Goal: Obtain resource: Obtain resource

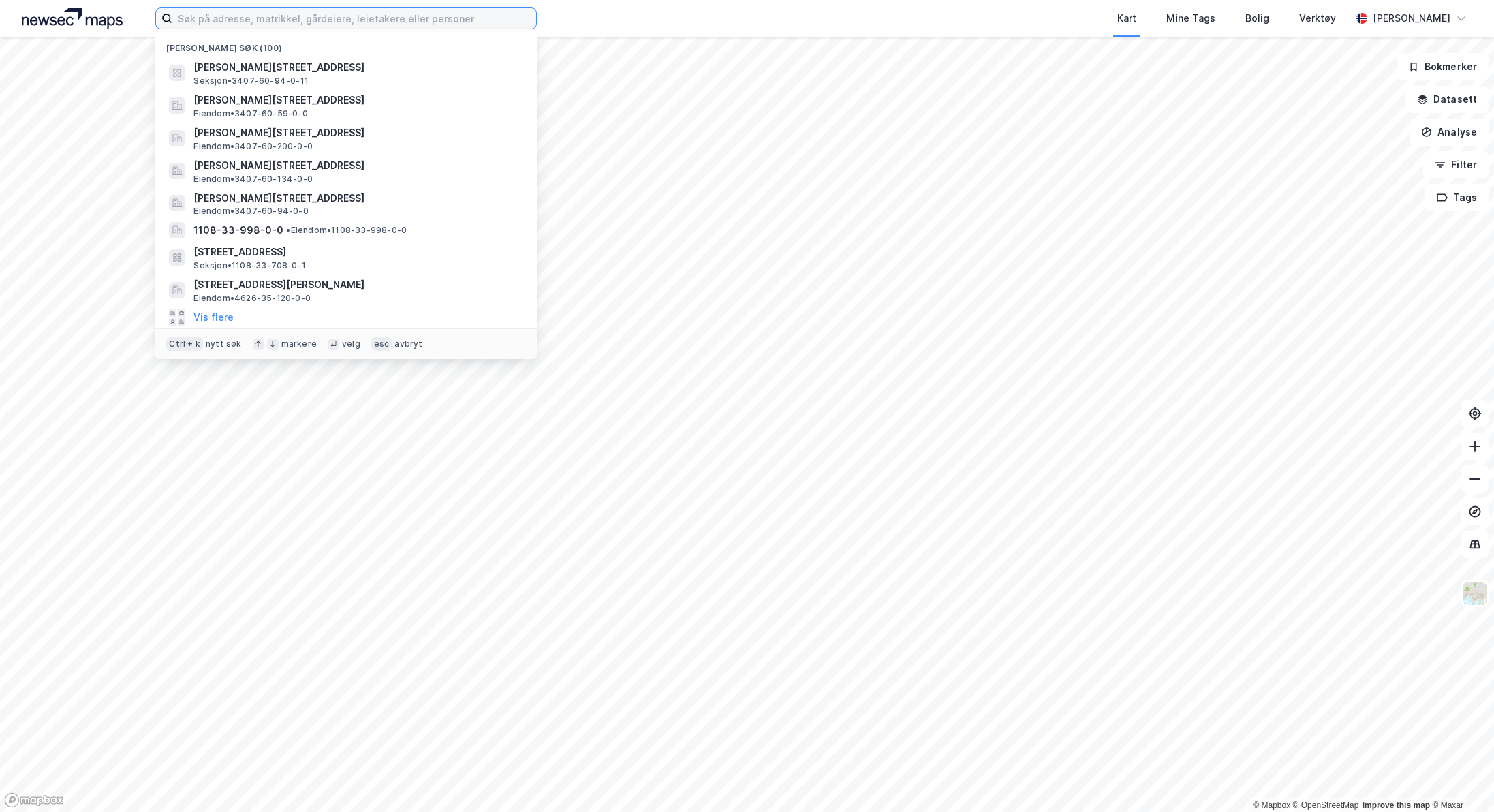
click at [325, 9] on input at bounding box center [353, 19] width 363 height 20
click at [295, 21] on input at bounding box center [353, 19] width 363 height 20
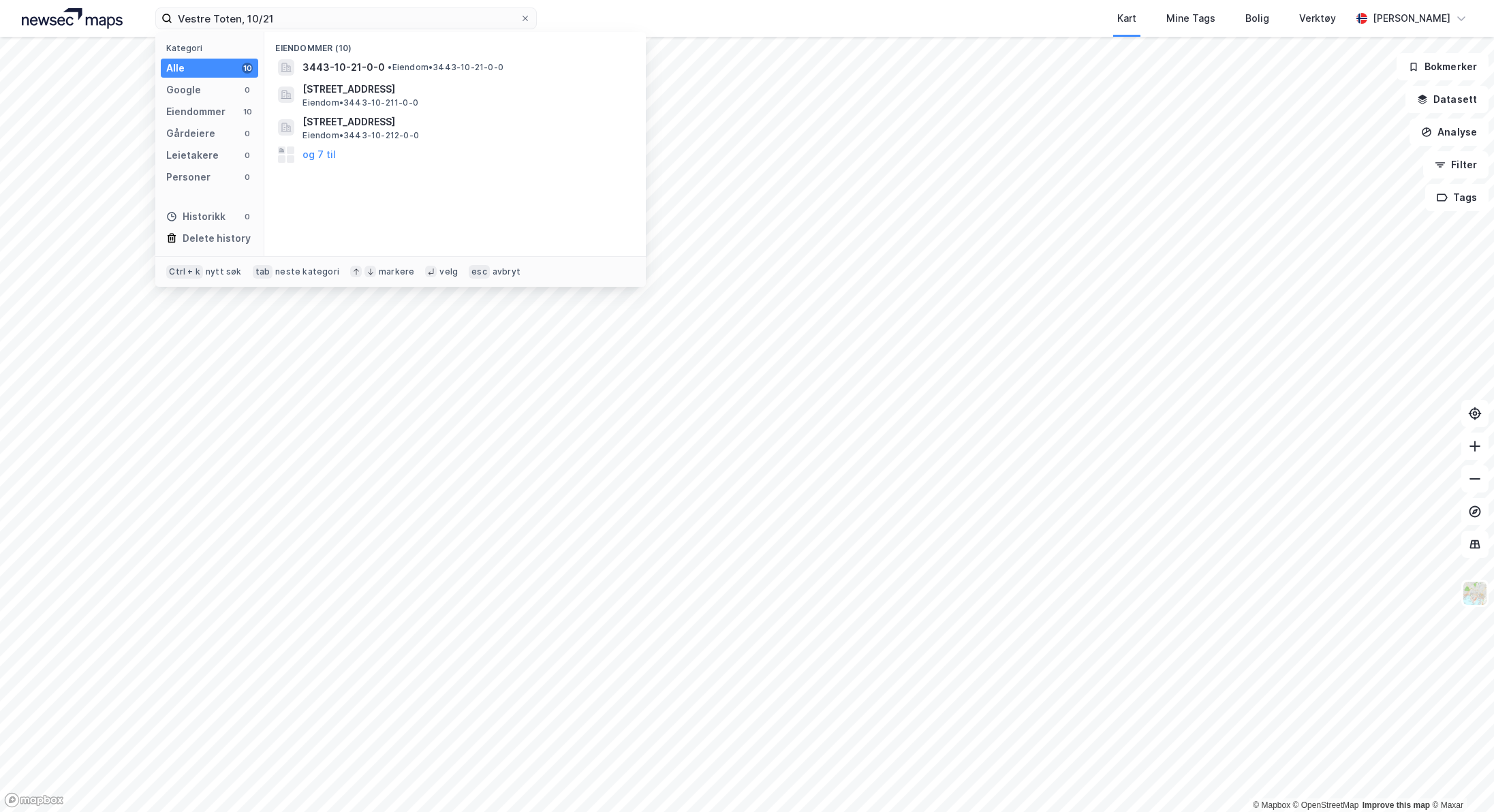
click at [244, 66] on div "10" at bounding box center [247, 68] width 11 height 11
click at [331, 65] on span "3443-10-21-0-0" at bounding box center [343, 68] width 83 height 17
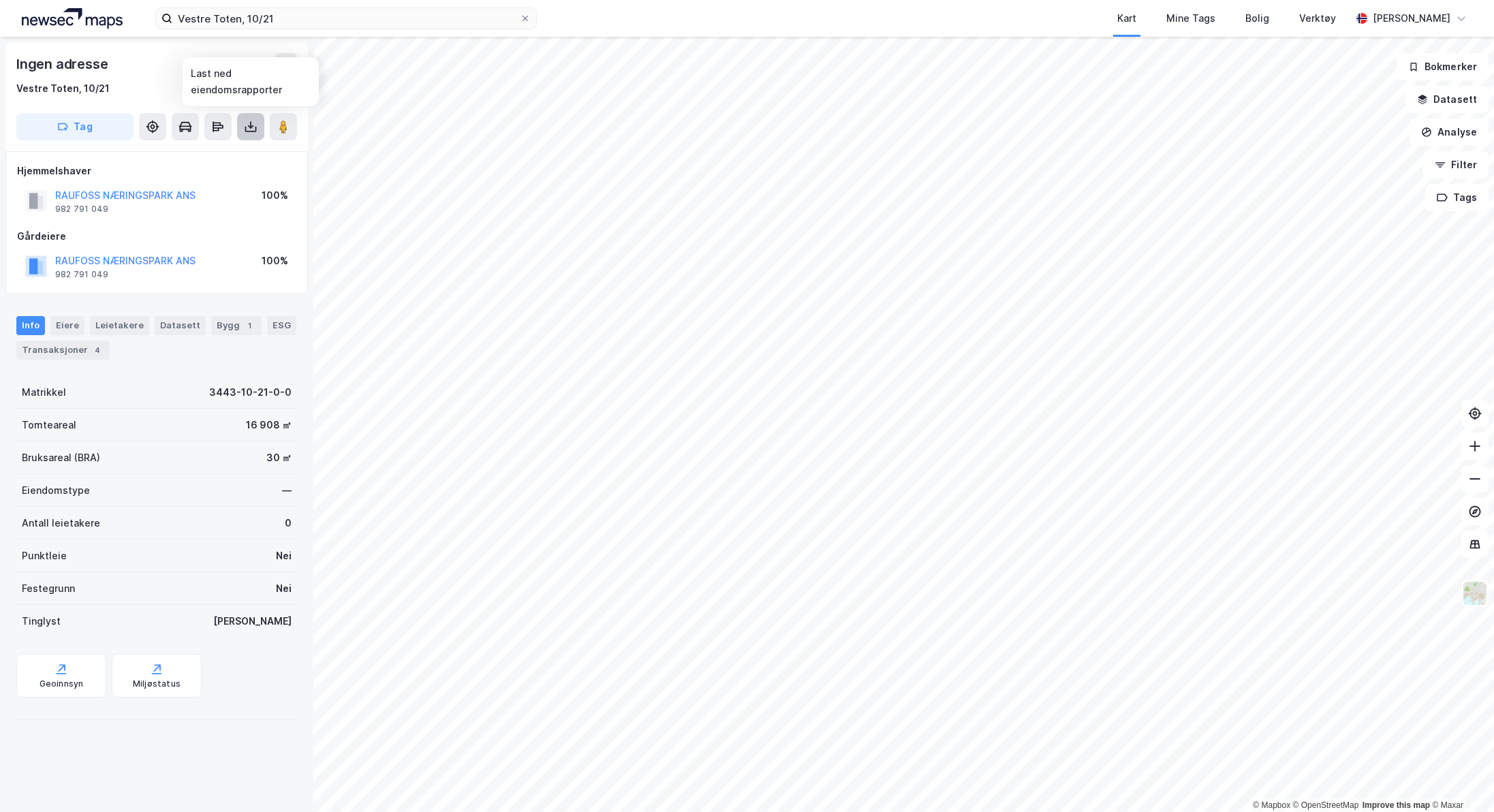
click at [247, 128] on icon at bounding box center [250, 126] width 14 height 14
click at [223, 150] on div "Last ned grunnbok" at bounding box center [183, 154] width 79 height 11
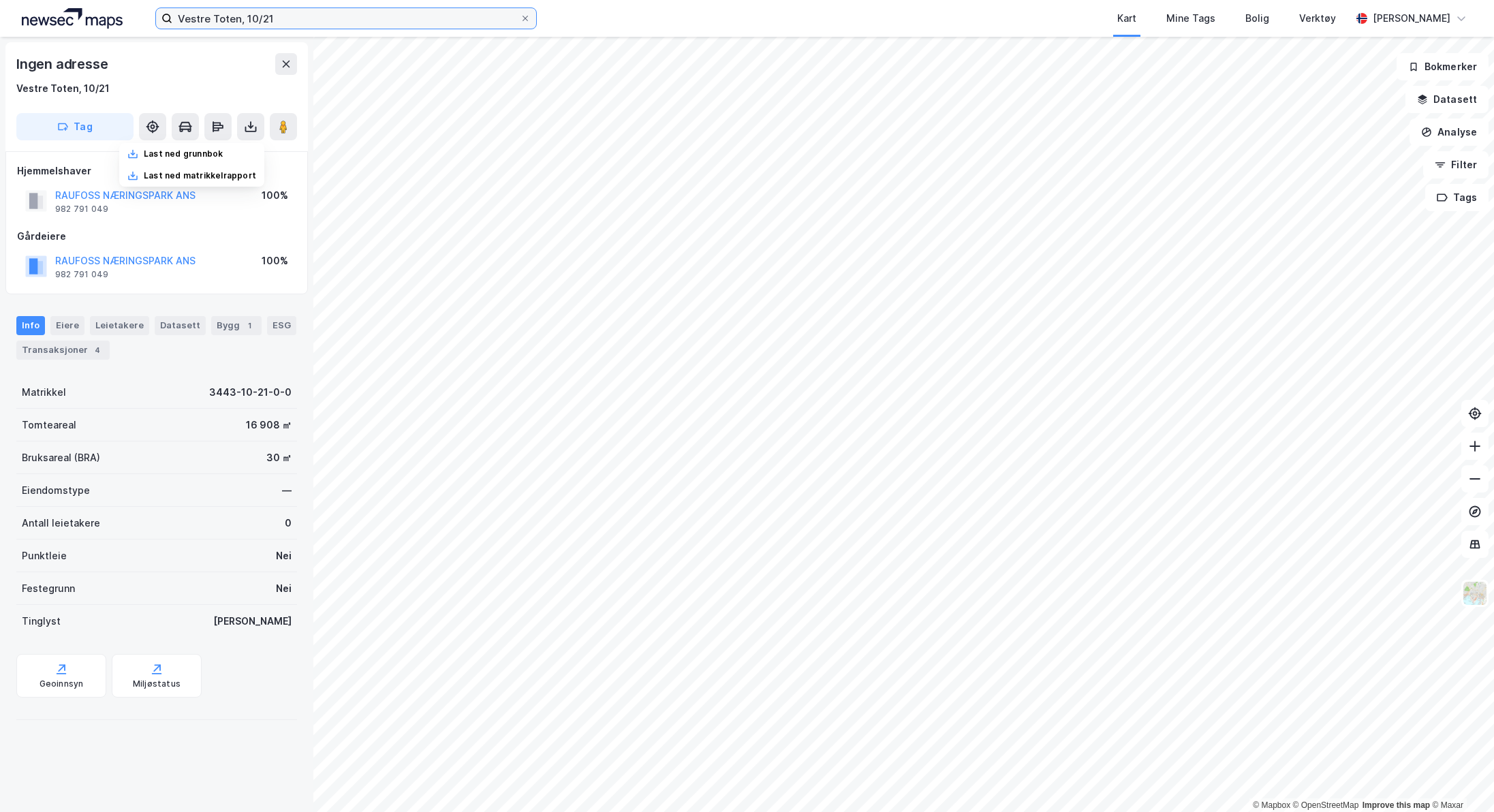
click at [295, 18] on input "Vestre Toten, 10/21" at bounding box center [346, 19] width 347 height 20
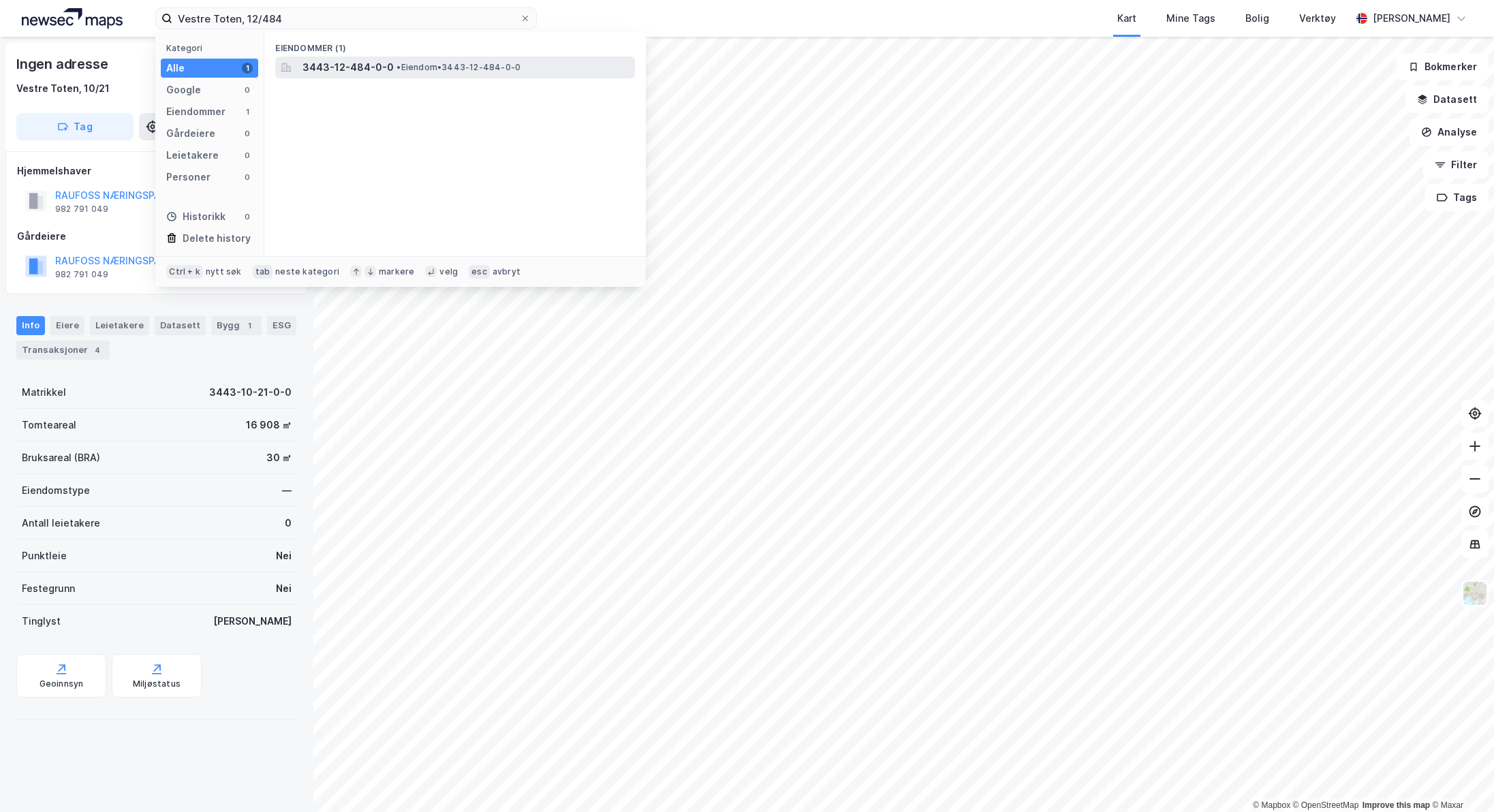
click at [341, 65] on span "3443-12-484-0-0" at bounding box center [347, 68] width 91 height 17
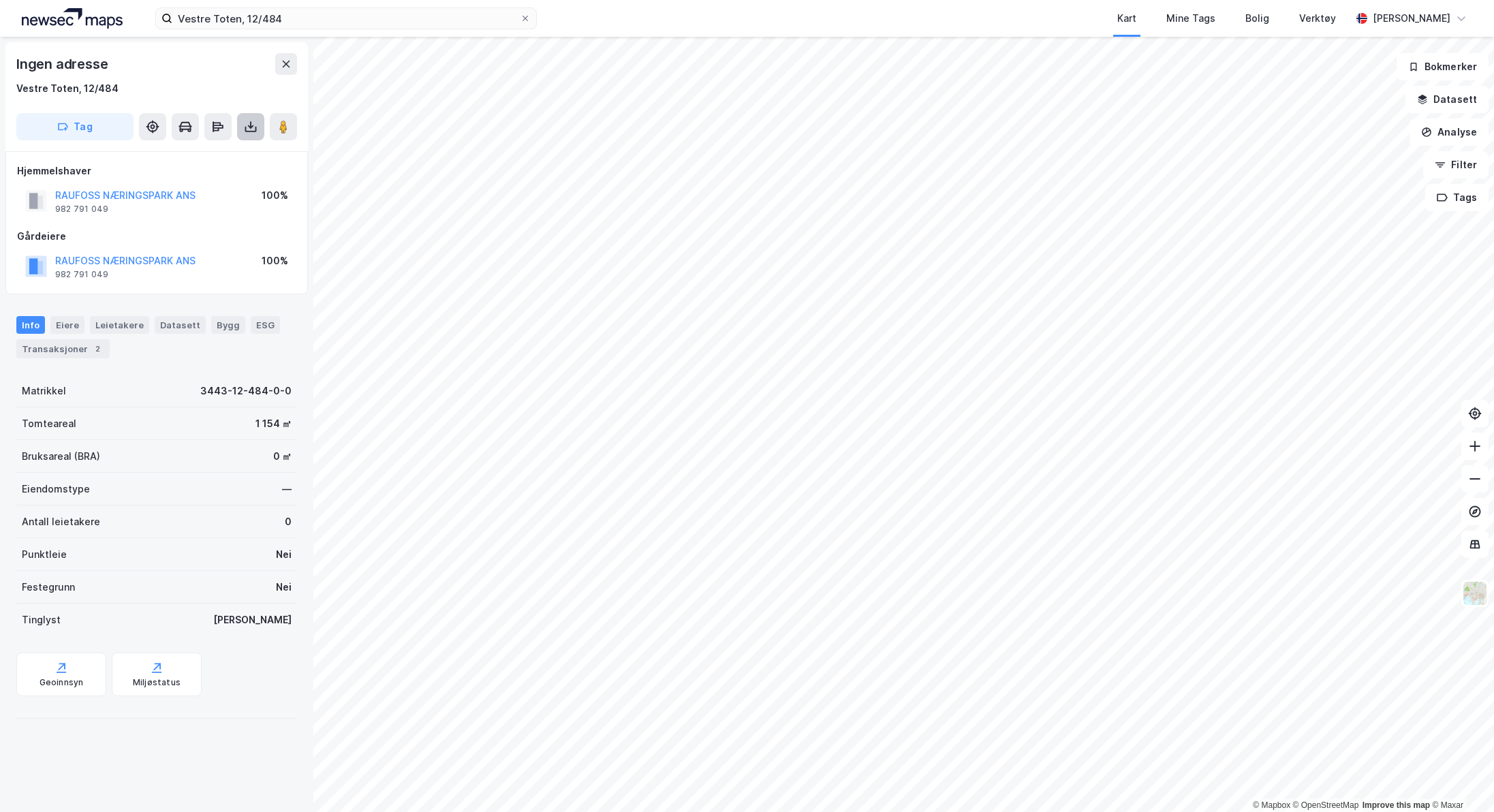
click at [246, 129] on icon at bounding box center [251, 129] width 11 height 6
click at [217, 157] on div "Last ned grunnbok" at bounding box center [183, 154] width 79 height 11
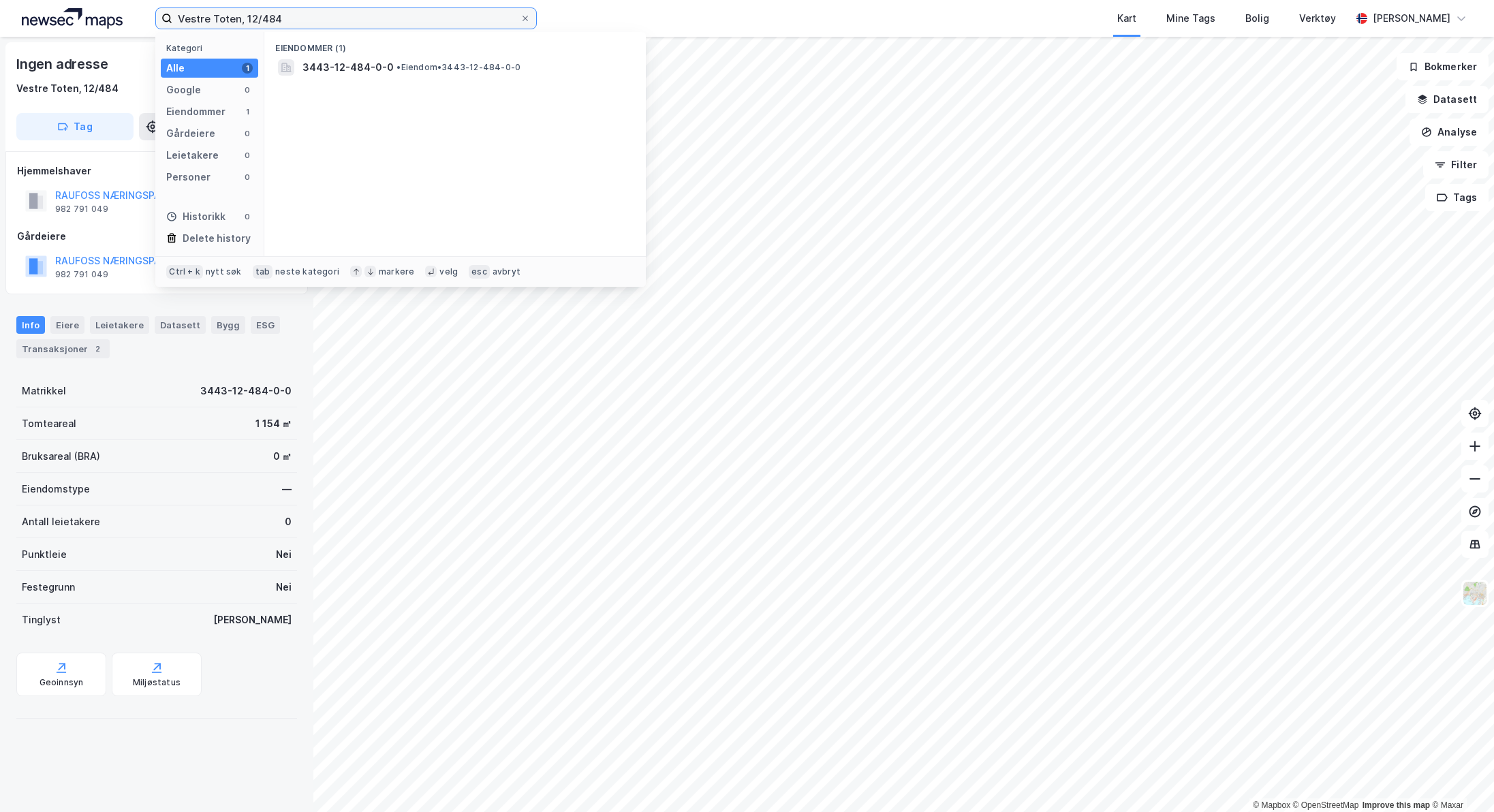
click at [297, 15] on input "Vestre Toten, 12/484" at bounding box center [346, 19] width 347 height 20
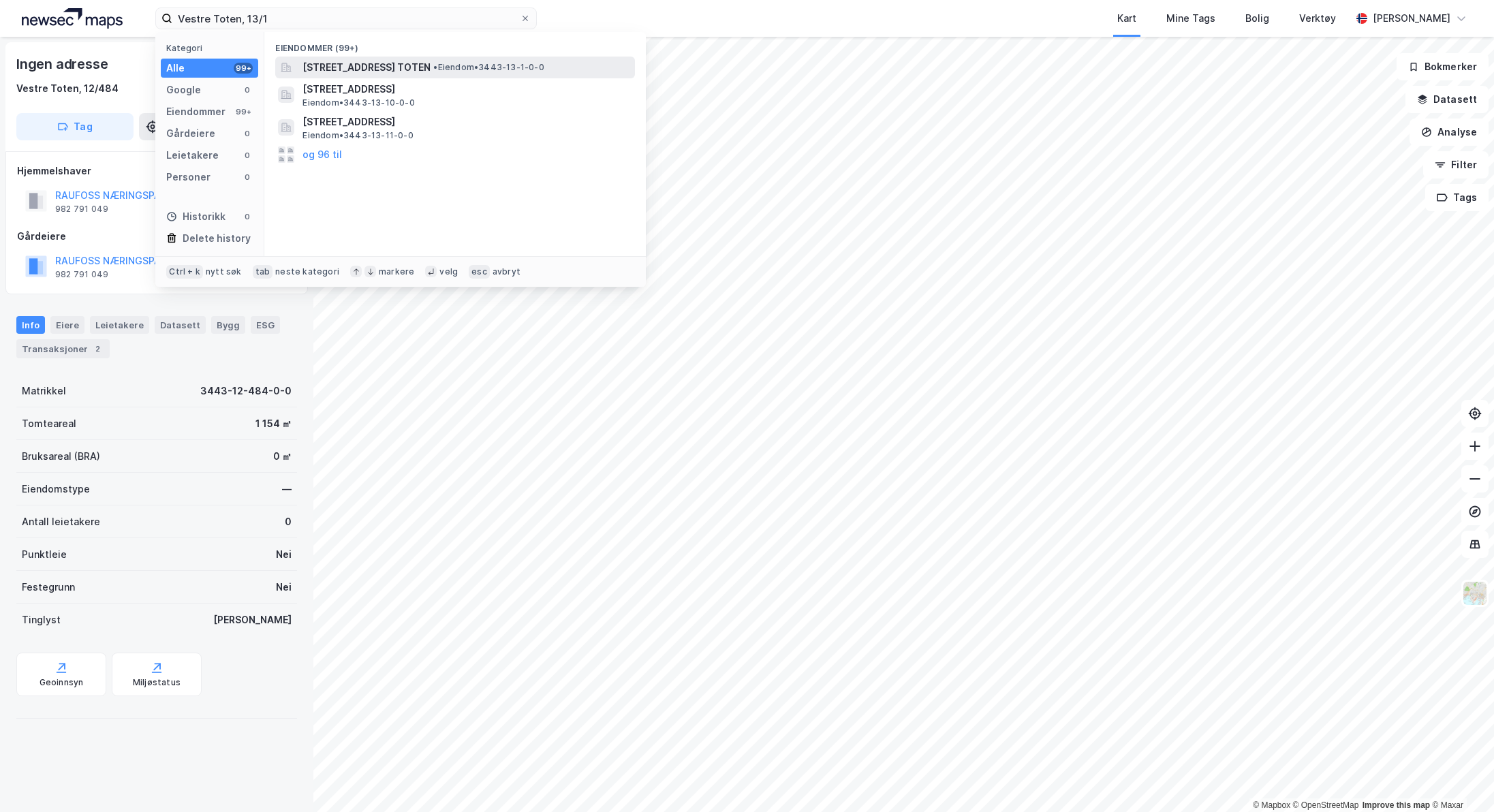
click at [360, 64] on span "[STREET_ADDRESS] TOTEN" at bounding box center [366, 68] width 128 height 17
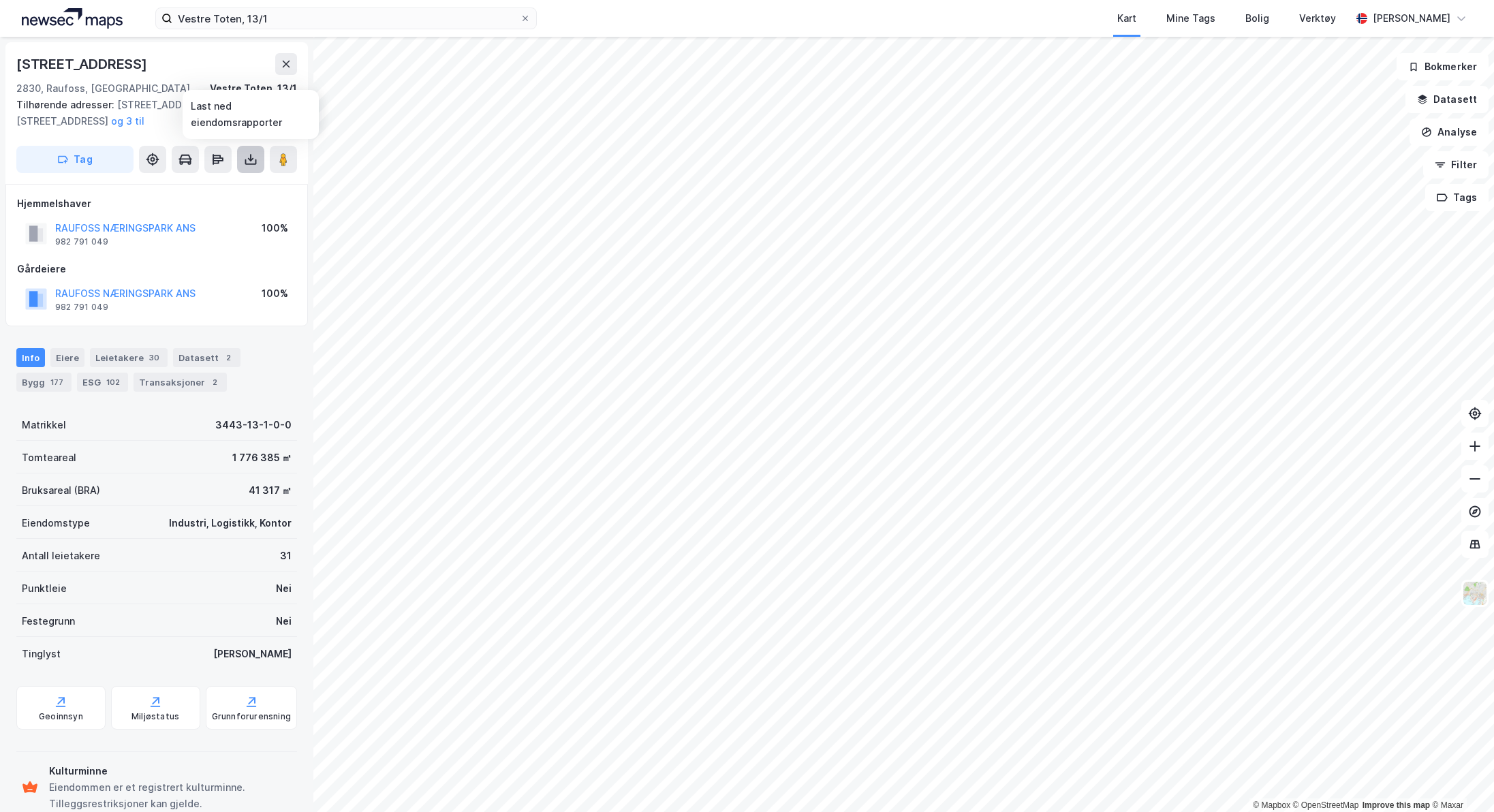
click at [247, 160] on icon at bounding box center [250, 159] width 14 height 14
click at [218, 188] on div "Last ned grunnbok" at bounding box center [183, 187] width 79 height 11
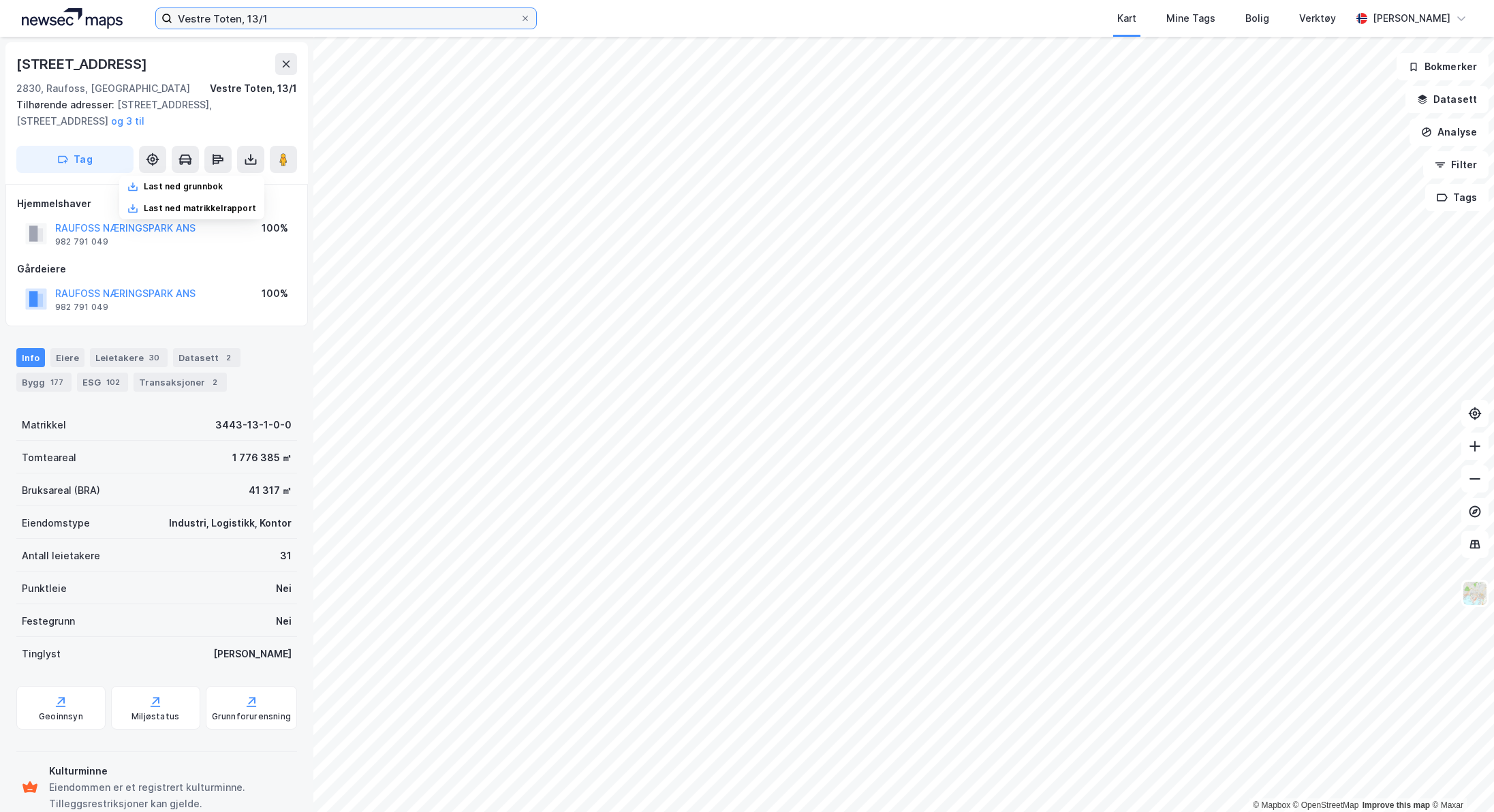
click at [292, 12] on input "Vestre Toten, 13/1" at bounding box center [346, 19] width 347 height 20
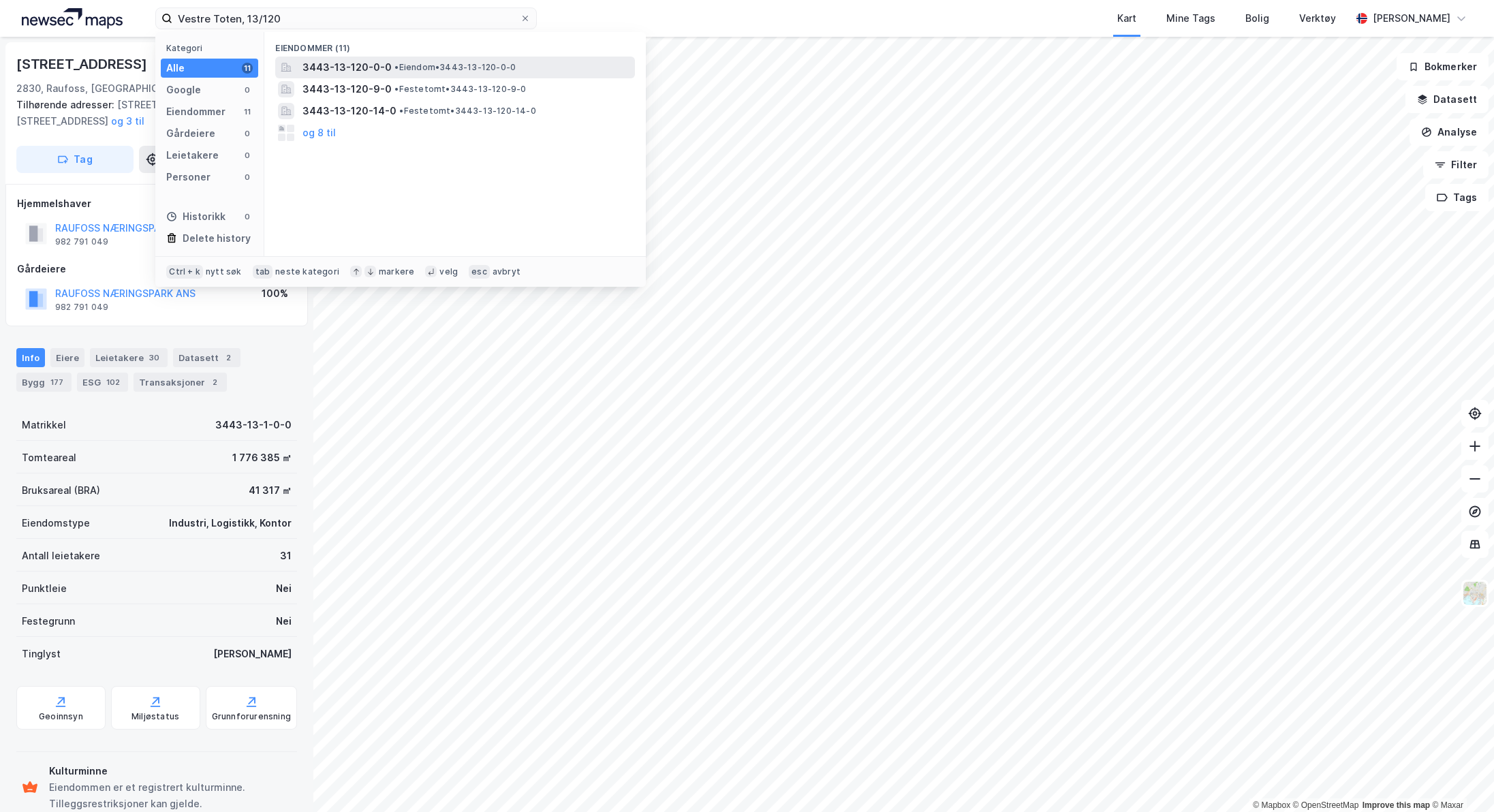
click at [321, 60] on span "3443-13-120-0-0" at bounding box center [347, 68] width 89 height 17
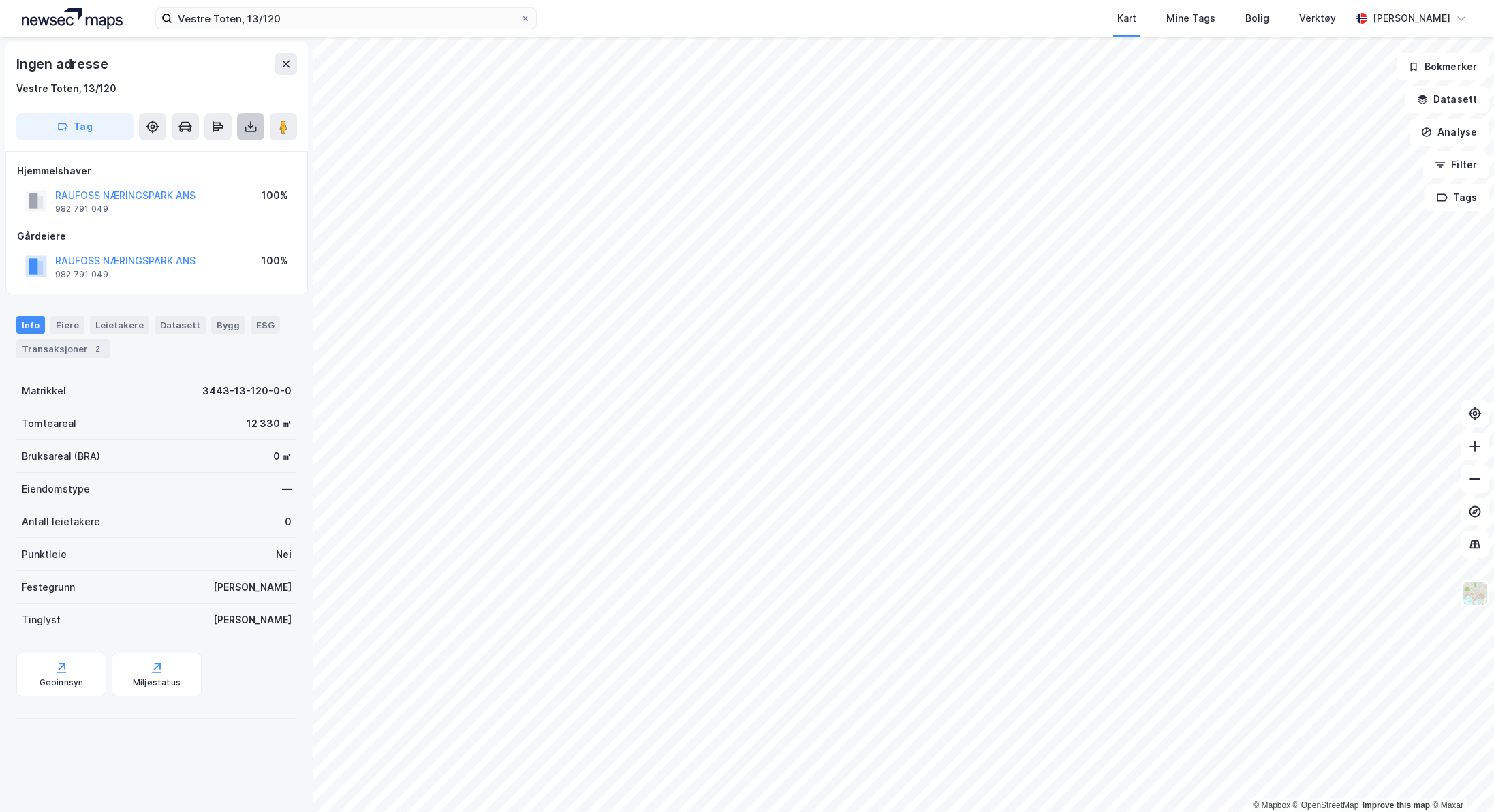
click at [256, 122] on icon at bounding box center [250, 126] width 14 height 14
click at [223, 152] on div "Last ned grunnbok" at bounding box center [183, 154] width 79 height 11
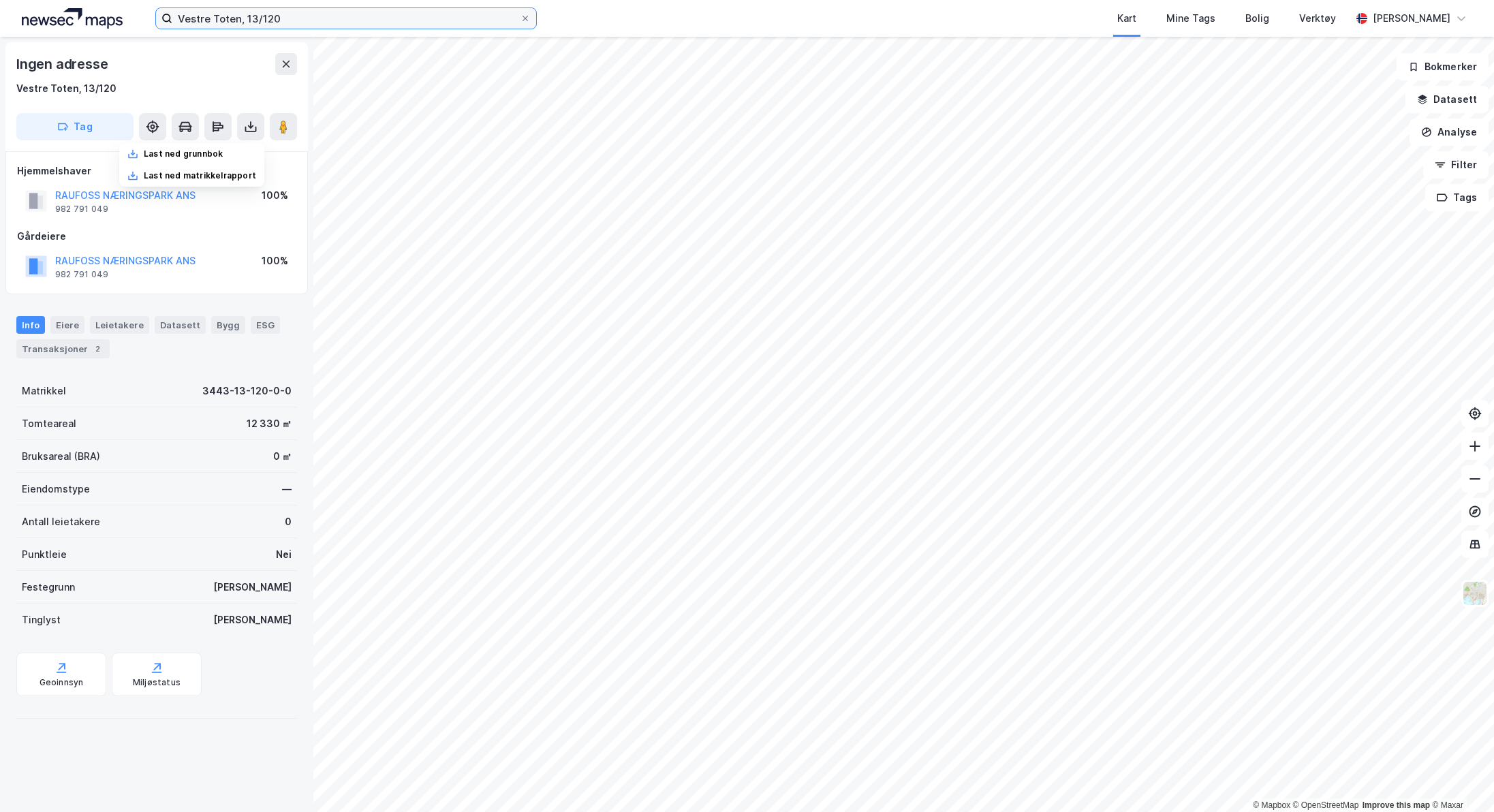
click at [321, 17] on input "Vestre Toten, 13/120" at bounding box center [346, 19] width 347 height 20
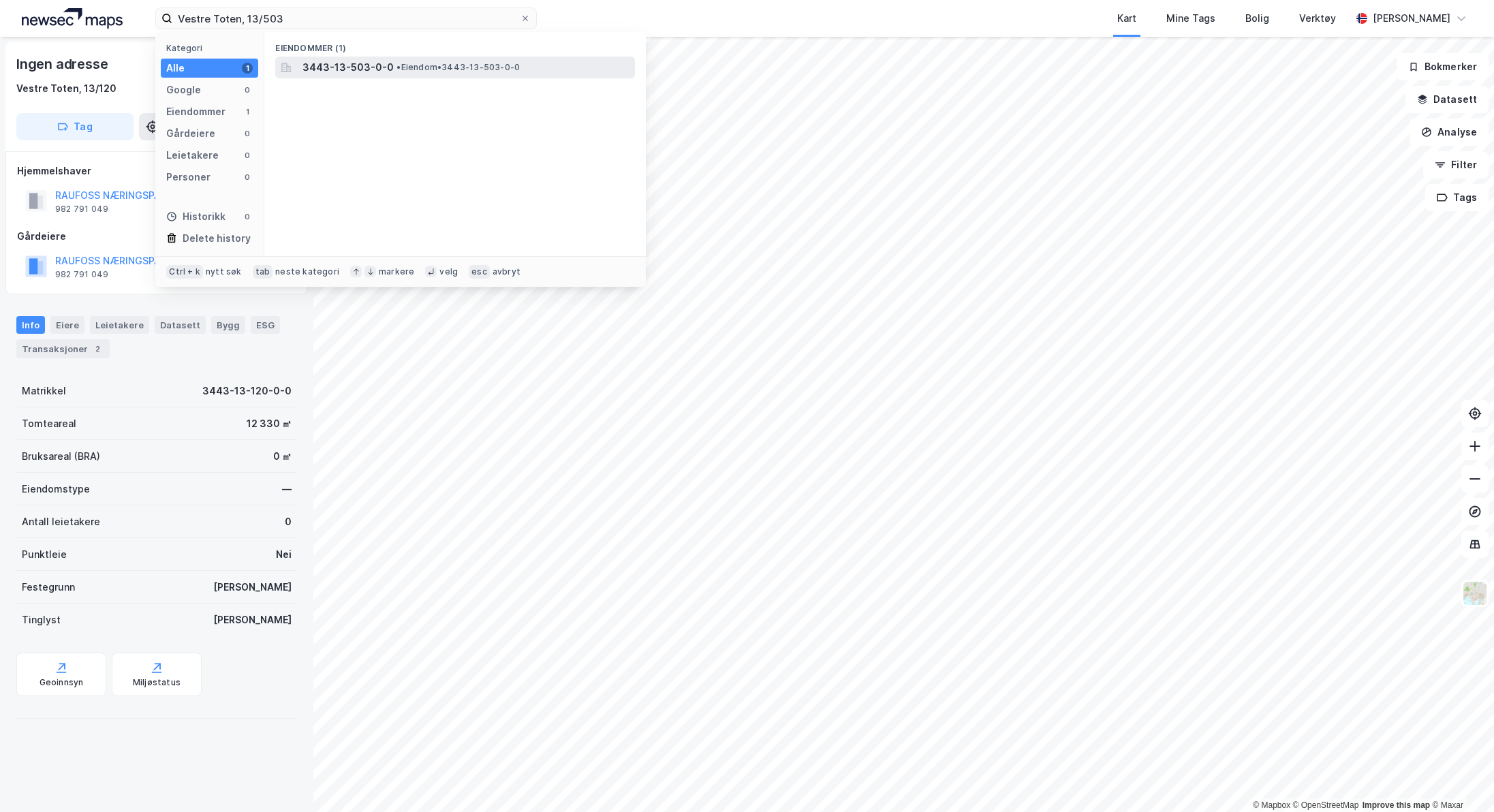
click at [342, 62] on span "3443-13-503-0-0" at bounding box center [347, 68] width 91 height 17
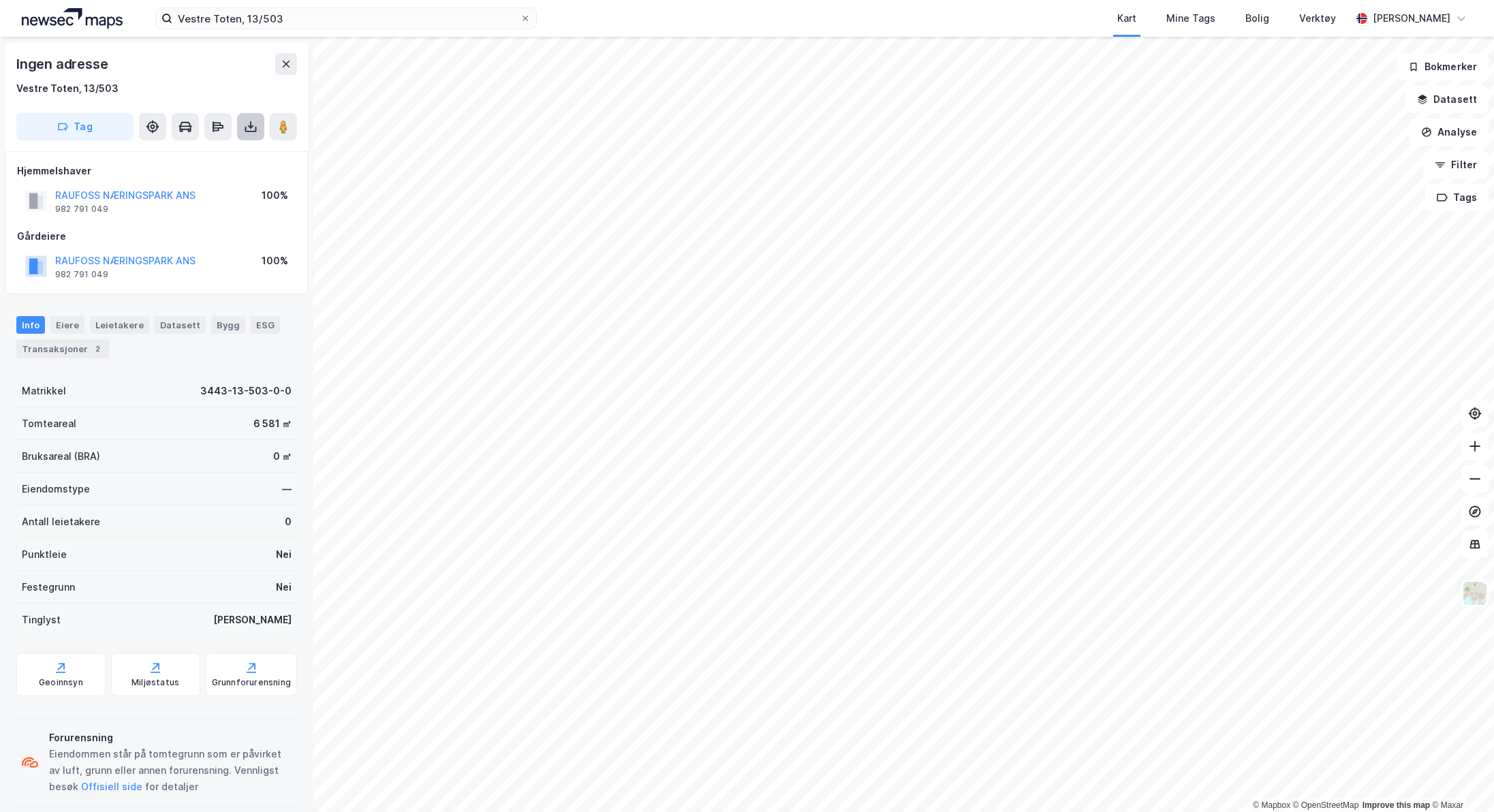
click at [249, 128] on icon at bounding box center [250, 126] width 14 height 14
click at [233, 151] on div "Last ned grunnbok" at bounding box center [191, 153] width 145 height 21
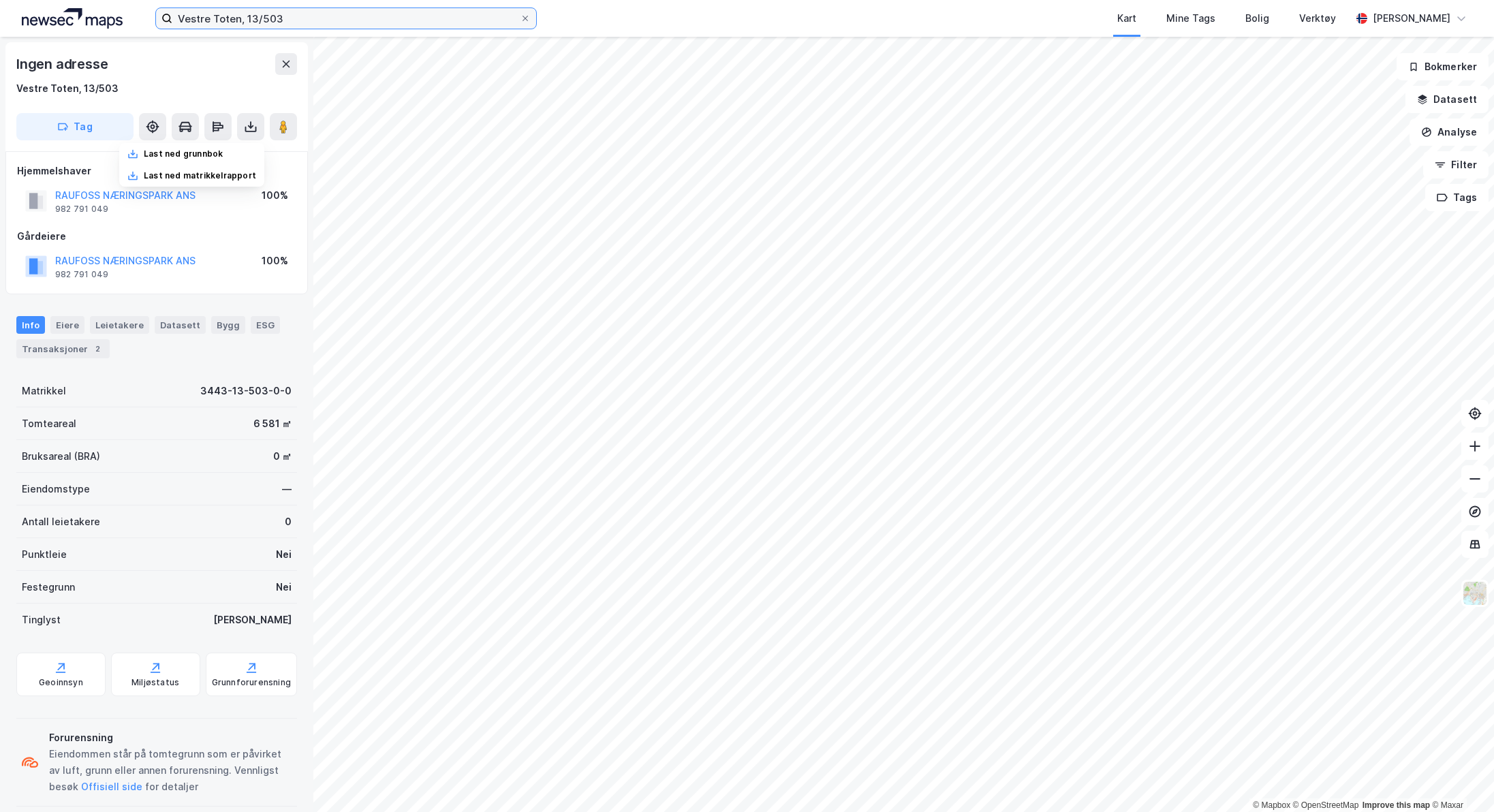
click at [292, 22] on input "Vestre Toten, 13/503" at bounding box center [346, 19] width 347 height 20
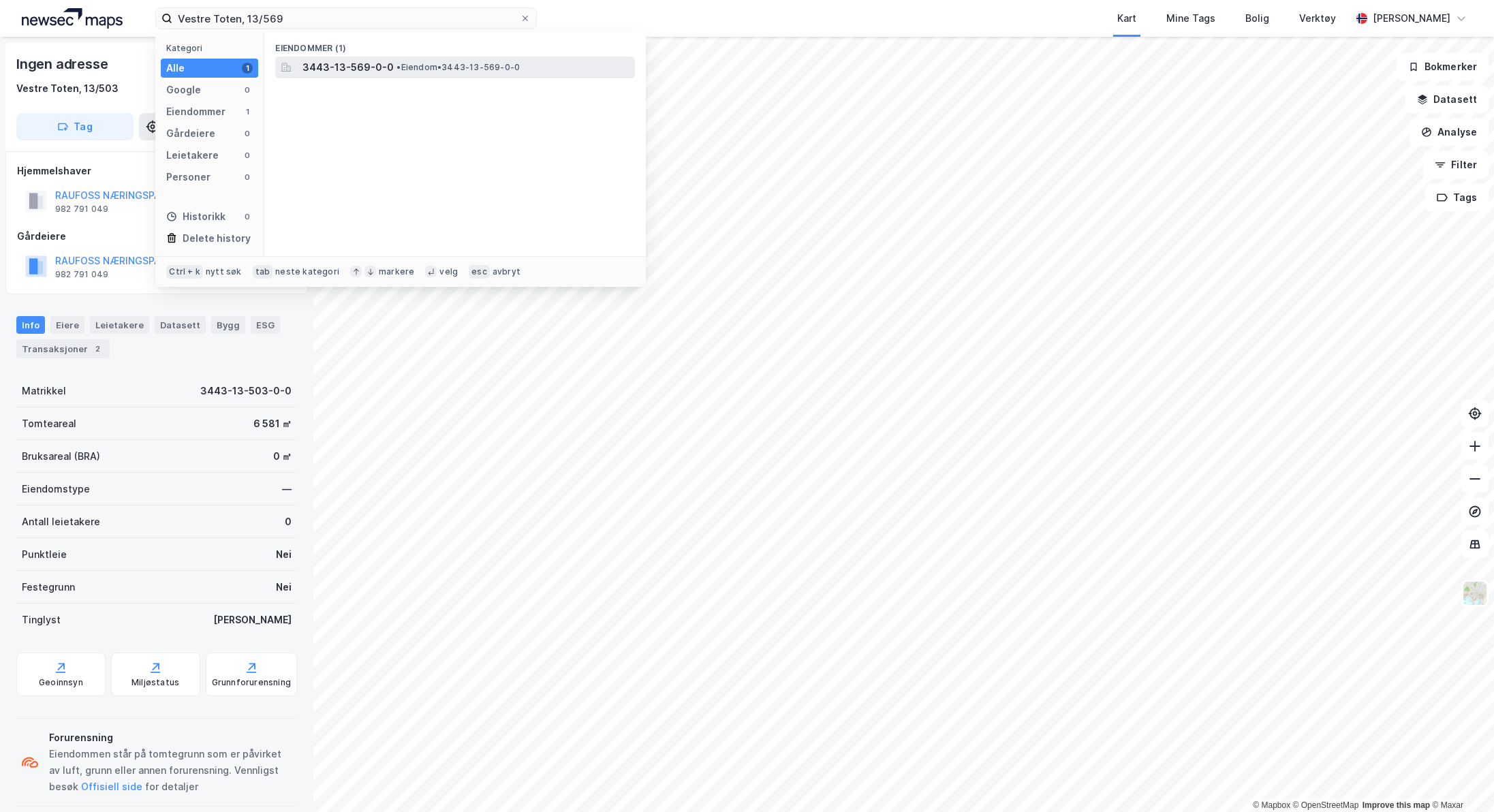
click at [323, 62] on span "3443-13-569-0-0" at bounding box center [347, 68] width 91 height 17
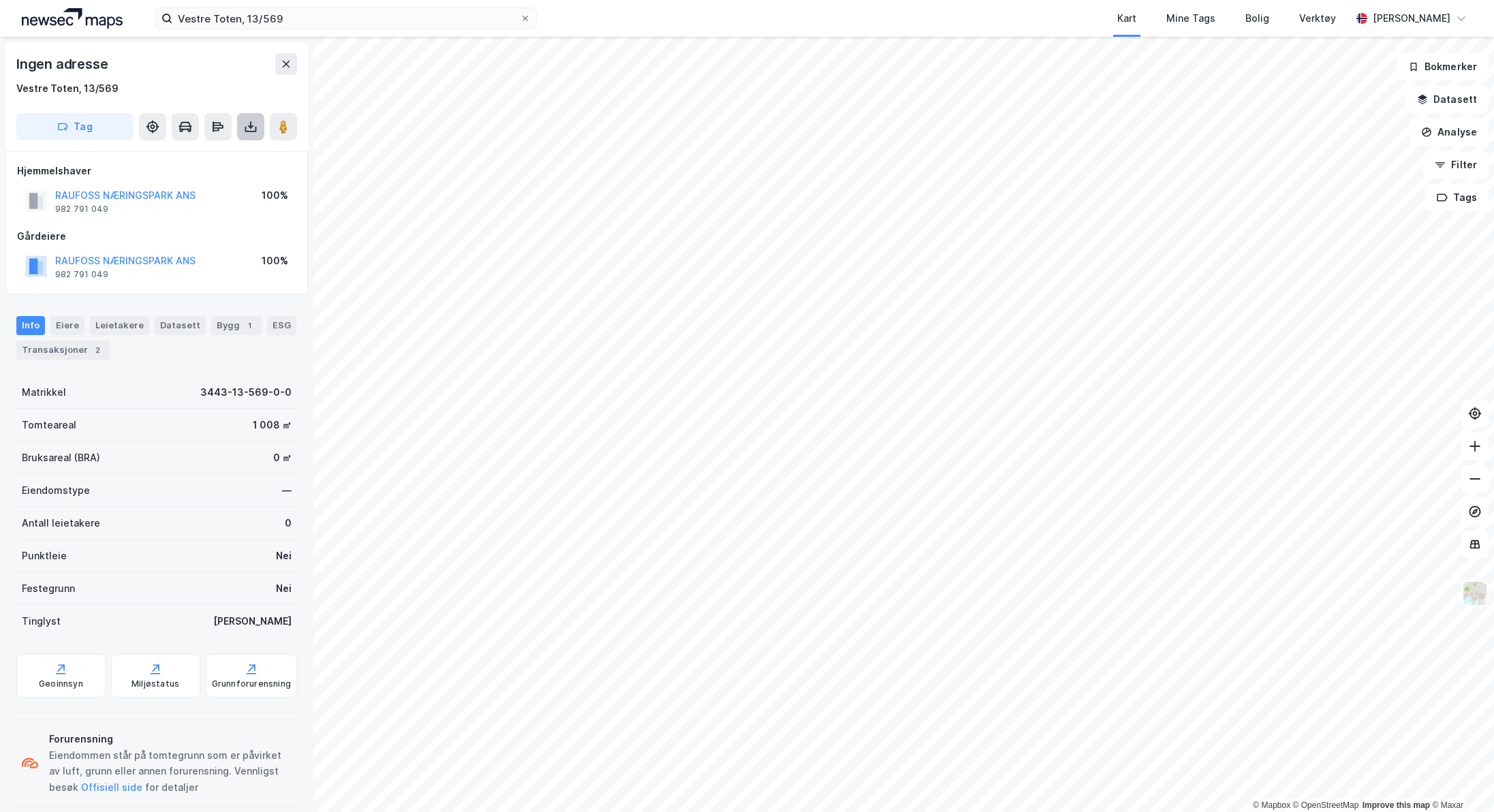
click at [244, 131] on icon at bounding box center [250, 126] width 14 height 14
click at [201, 151] on div "Last ned grunnbok" at bounding box center [183, 154] width 79 height 11
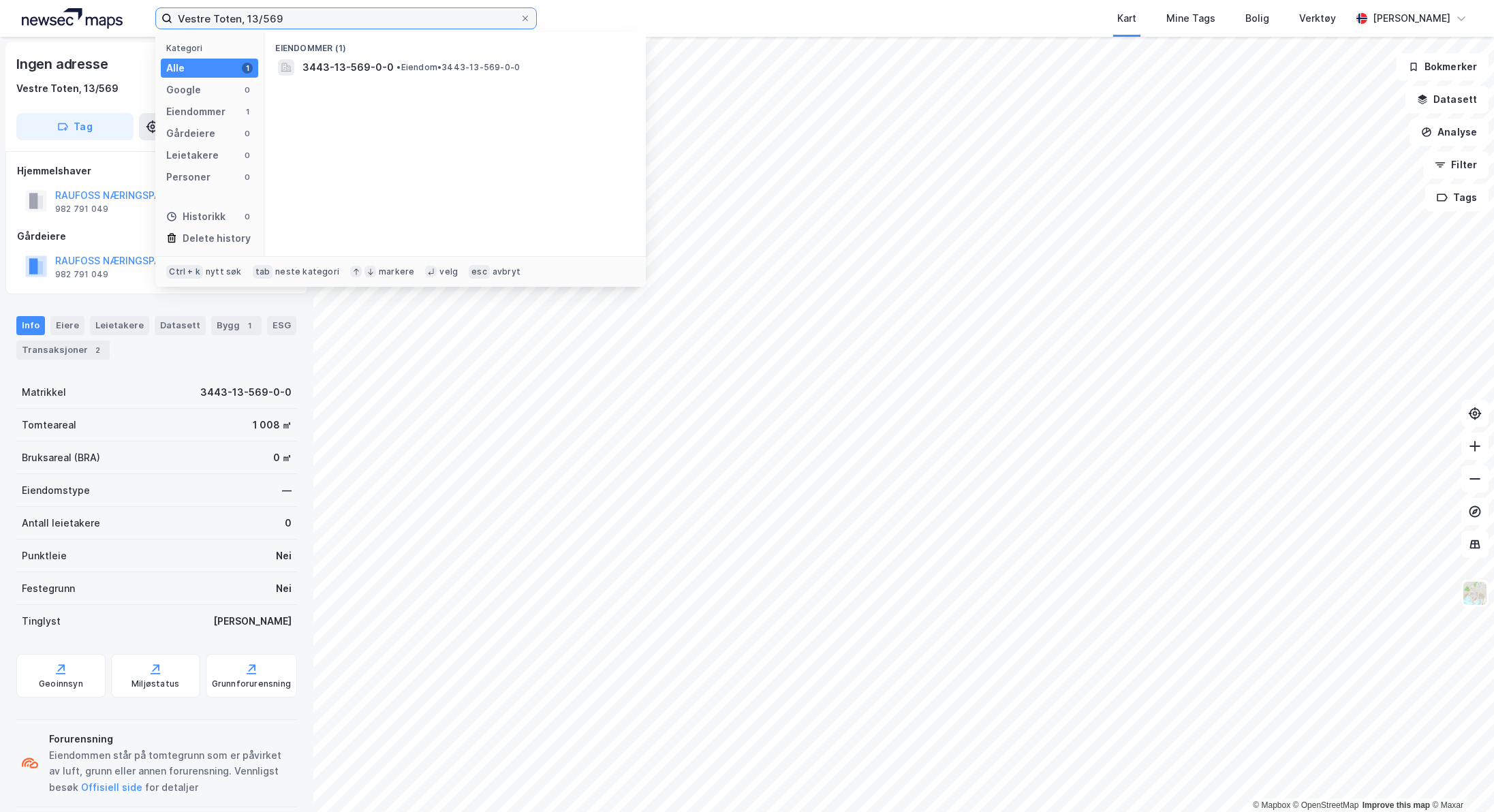
click at [292, 11] on input "Vestre Toten, 13/569" at bounding box center [346, 19] width 347 height 20
click at [328, 61] on span "3443-13-570-0-0" at bounding box center [347, 68] width 90 height 17
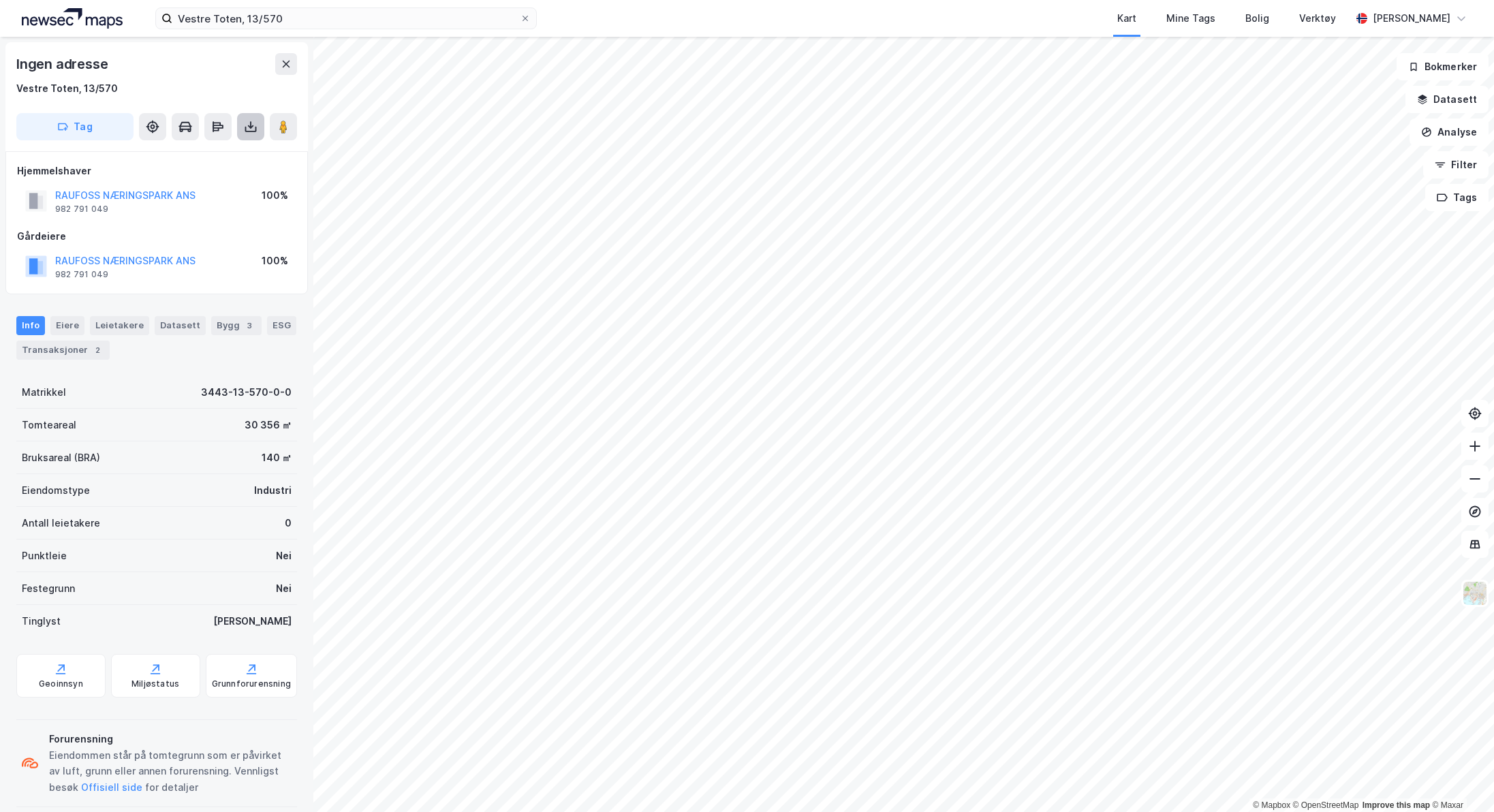
click at [256, 124] on icon at bounding box center [250, 126] width 14 height 14
click at [207, 151] on div "Last ned grunnbok" at bounding box center [183, 154] width 79 height 11
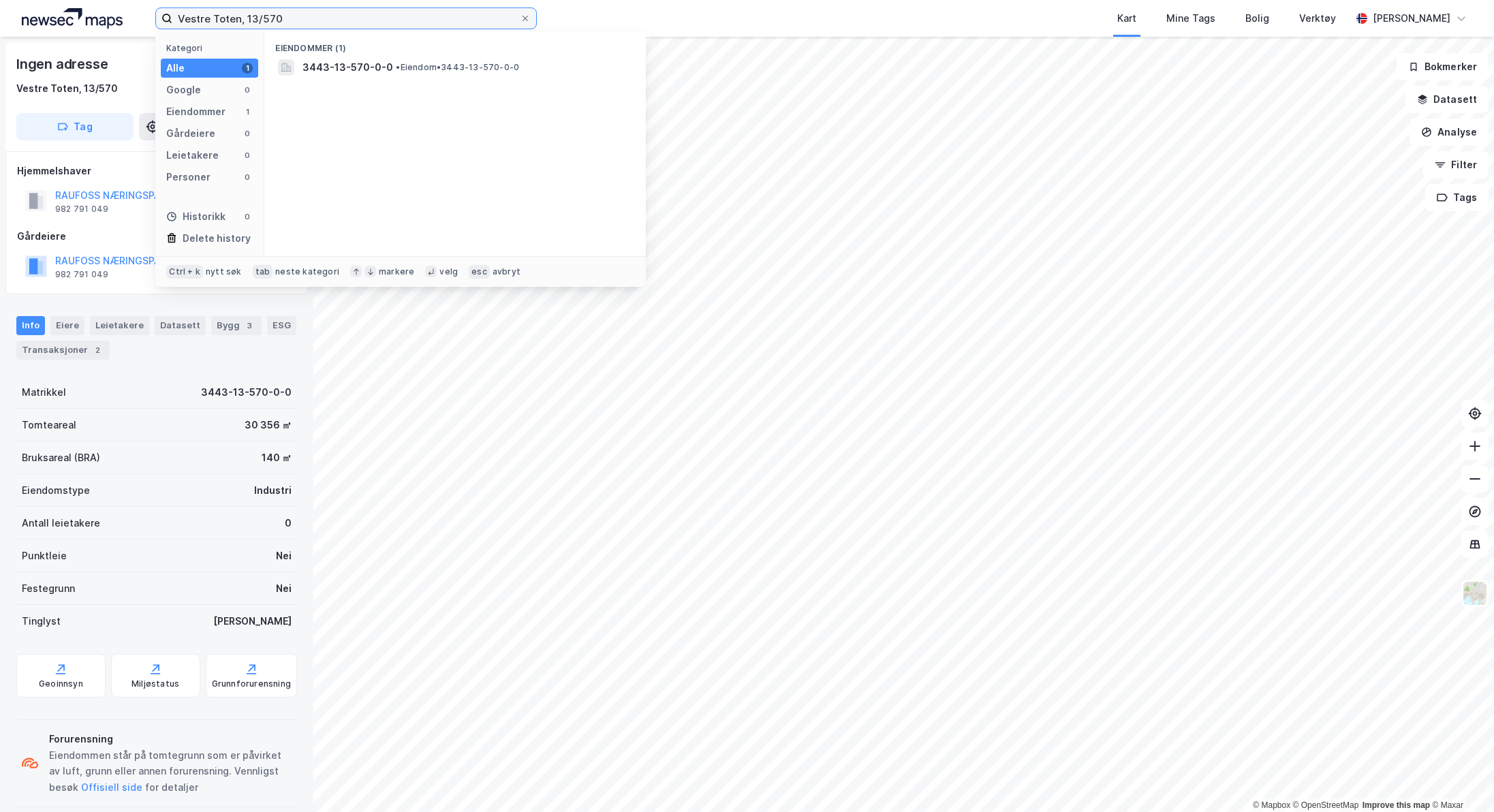
click at [290, 9] on input "Vestre Toten, 13/570" at bounding box center [346, 19] width 347 height 20
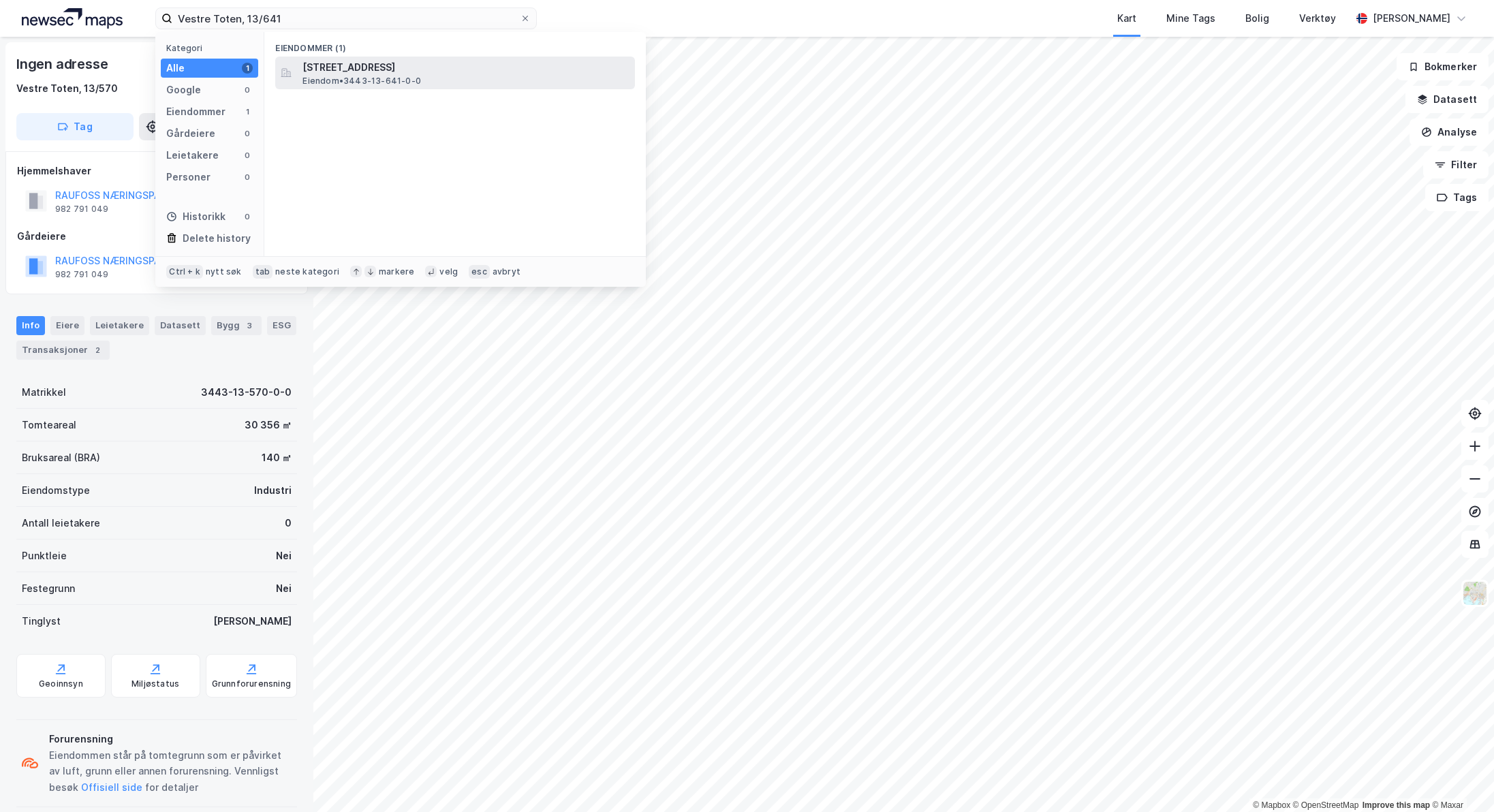
click at [353, 70] on span "[STREET_ADDRESS]" at bounding box center [465, 68] width 327 height 17
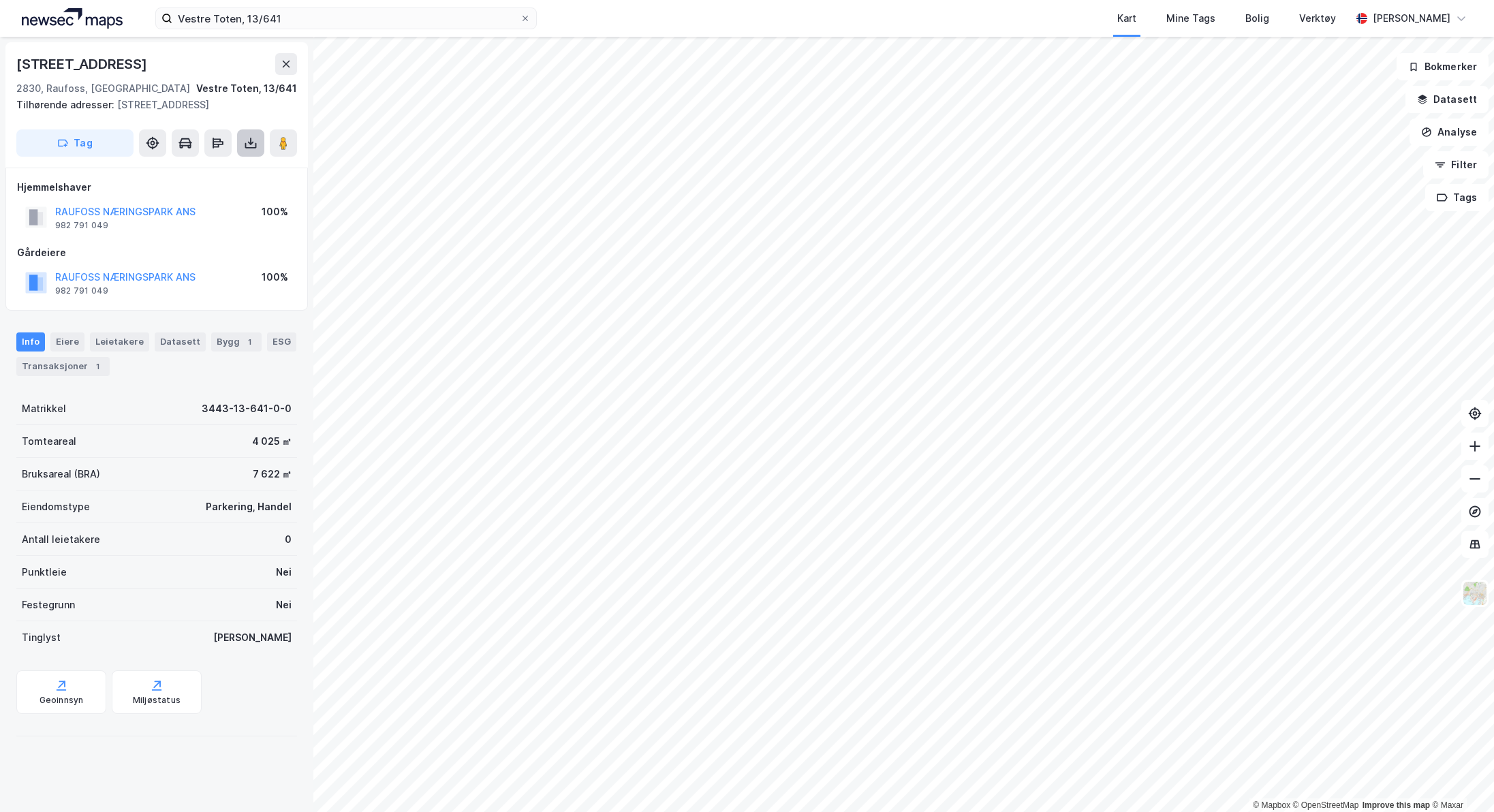
click at [252, 143] on icon at bounding box center [251, 143] width 6 height 4
click at [222, 167] on div "Last ned grunnbok" at bounding box center [183, 170] width 79 height 11
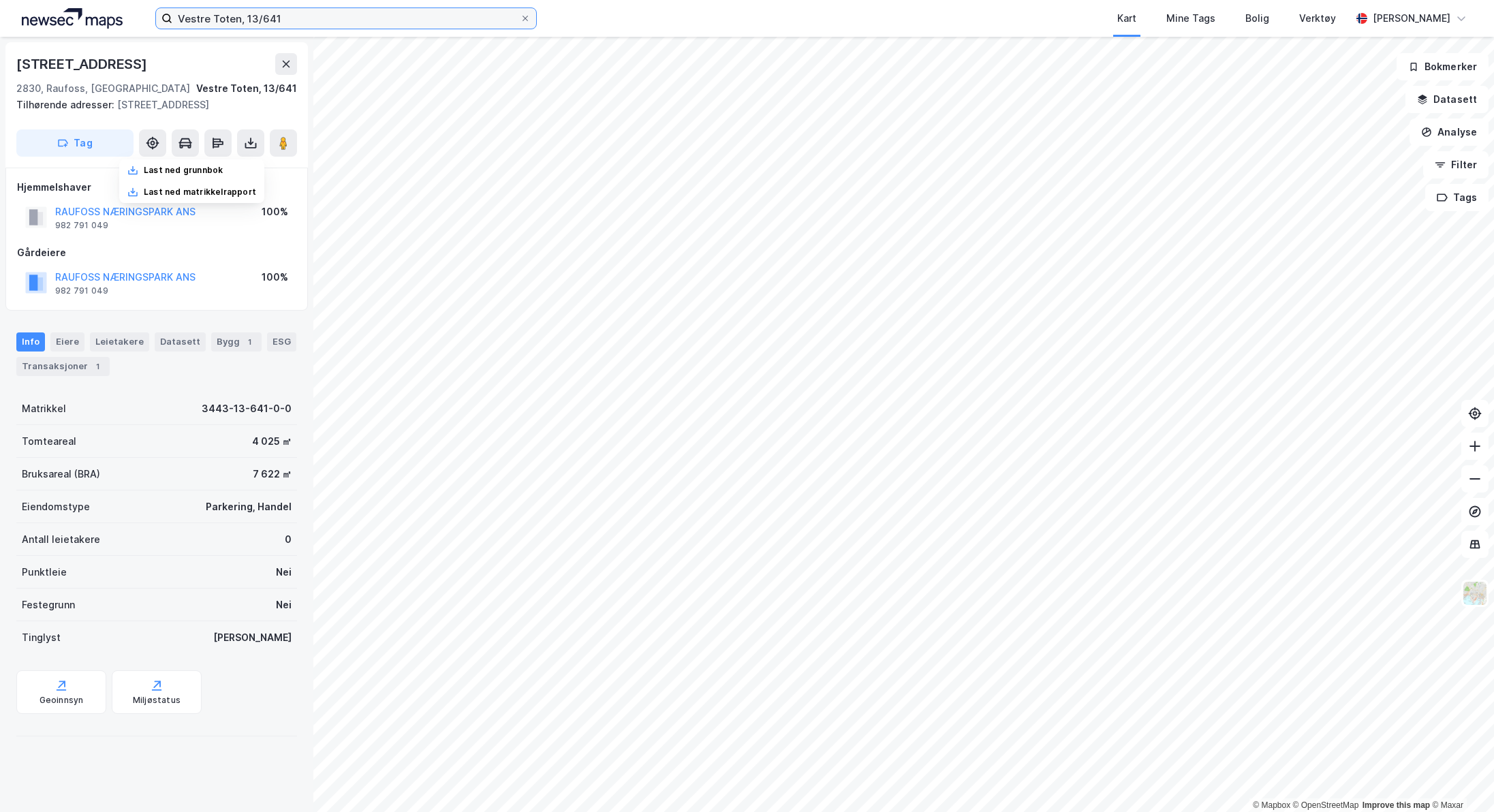
click at [310, 19] on input "Vestre Toten, 13/641" at bounding box center [346, 19] width 347 height 20
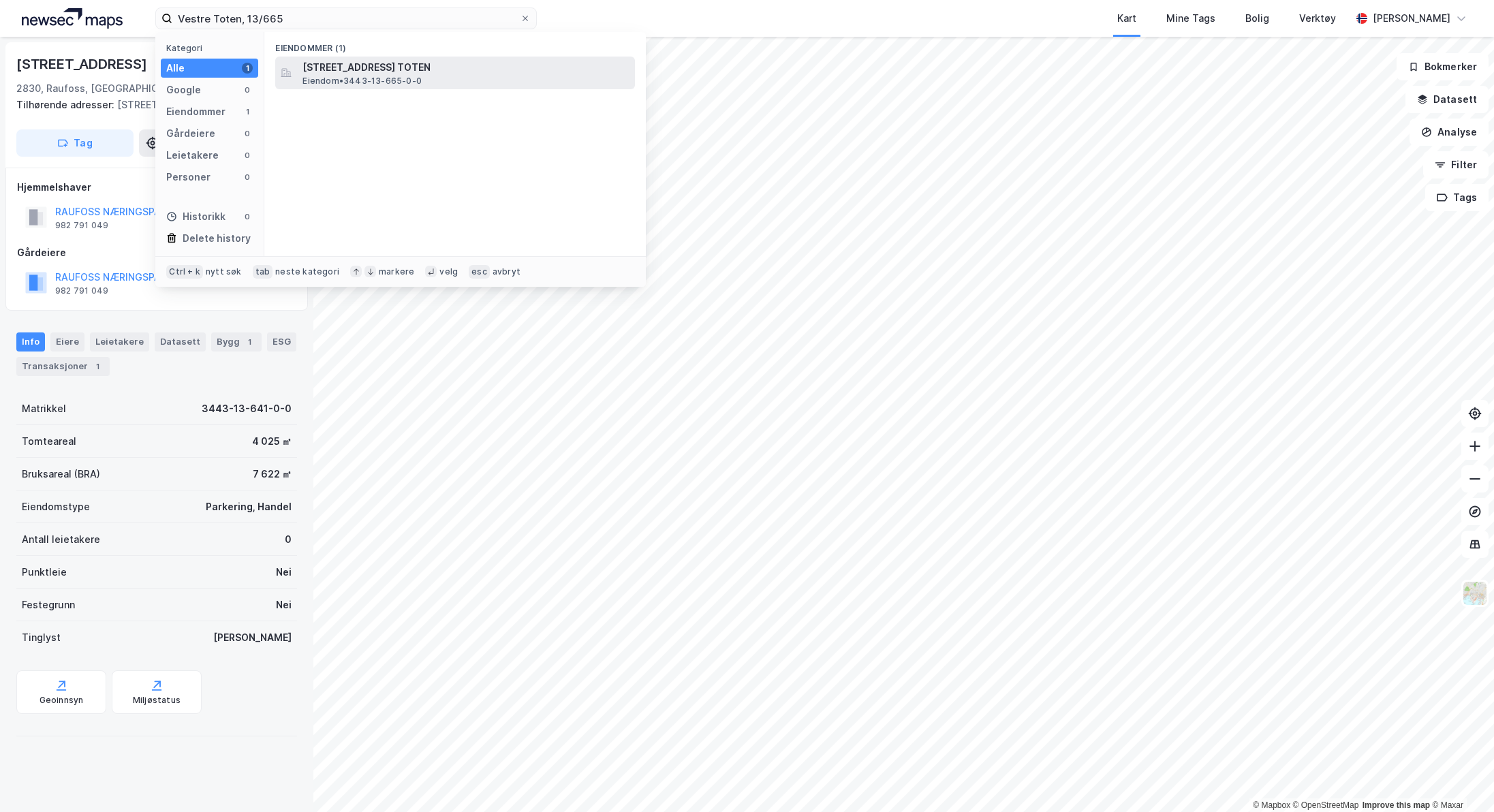
click at [338, 69] on span "[STREET_ADDRESS] TOTEN" at bounding box center [465, 68] width 327 height 17
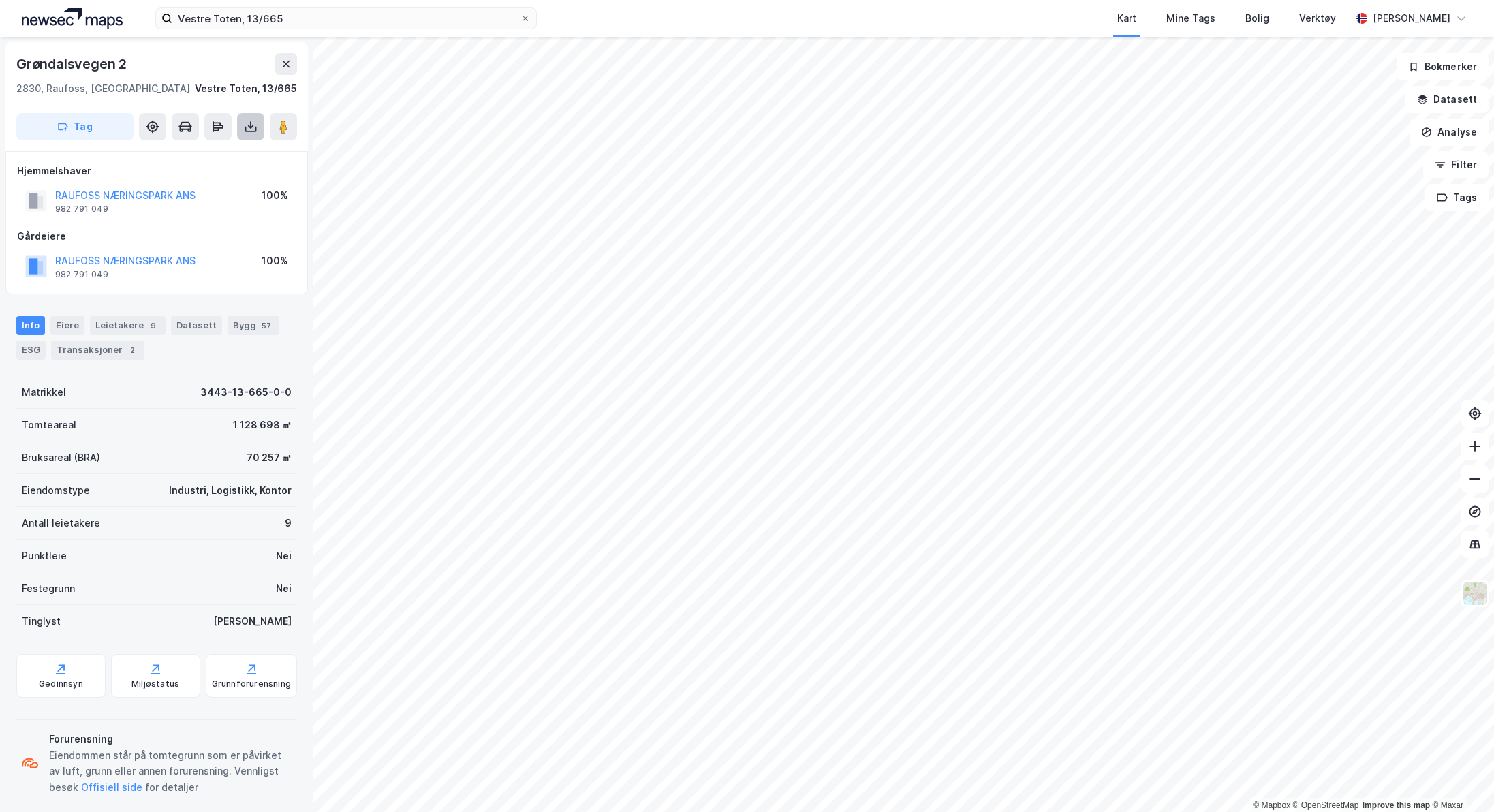
click at [245, 130] on icon at bounding box center [251, 129] width 11 height 6
click at [214, 150] on div "Last ned grunnbok" at bounding box center [183, 154] width 79 height 11
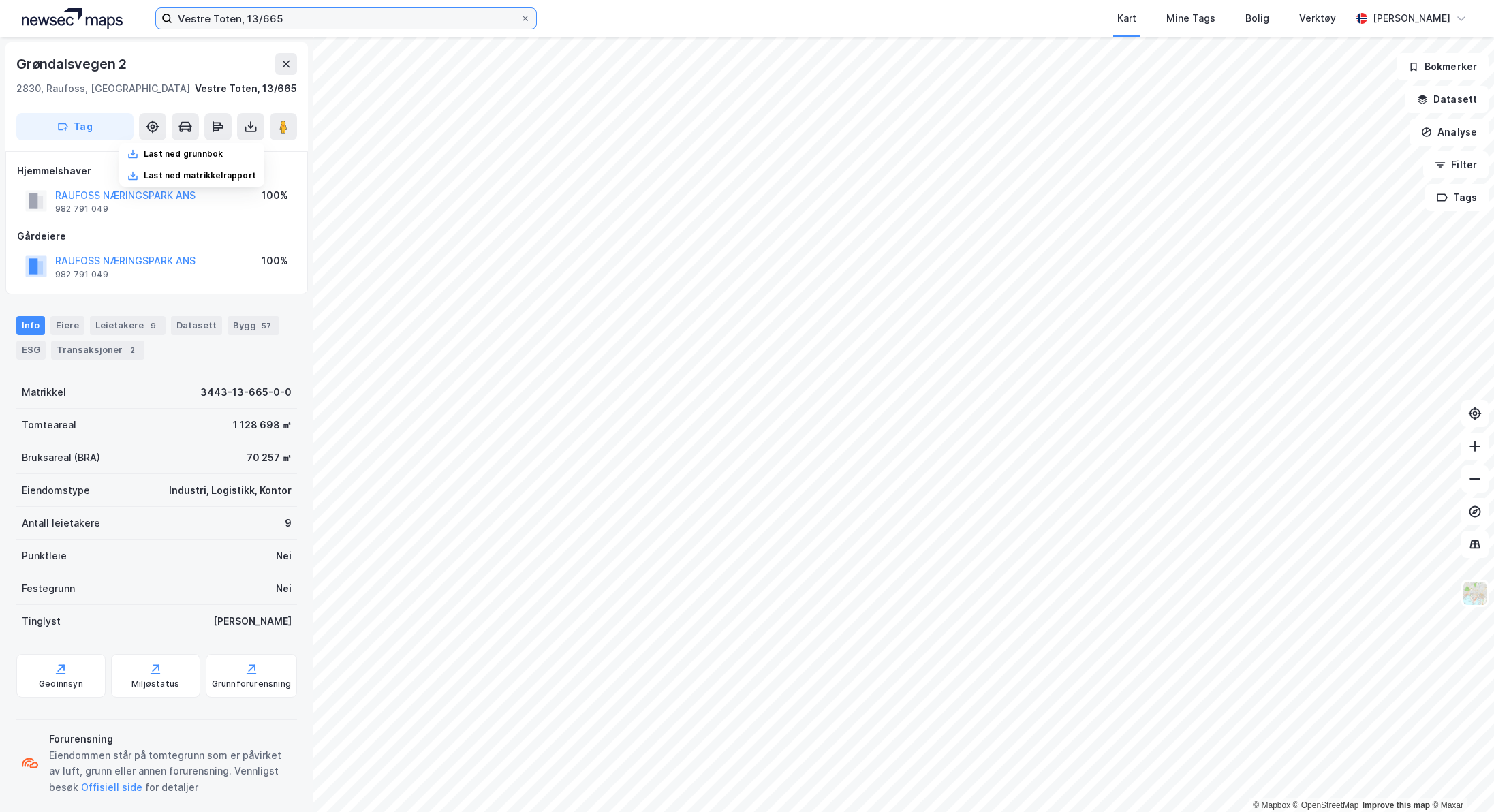
click at [292, 18] on input "Vestre Toten, 13/665" at bounding box center [346, 19] width 347 height 20
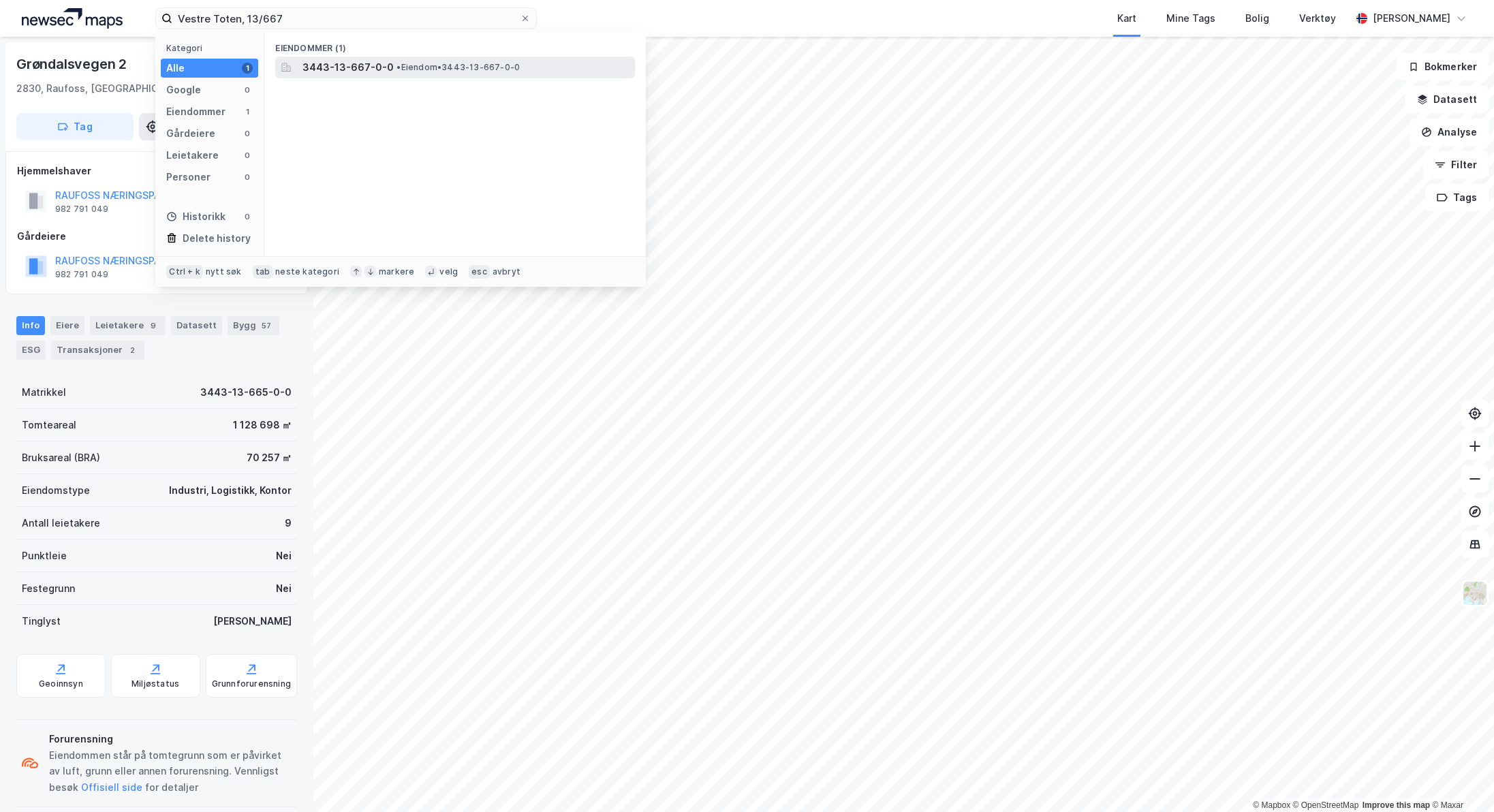
click at [309, 67] on span "3443-13-667-0-0" at bounding box center [347, 68] width 91 height 17
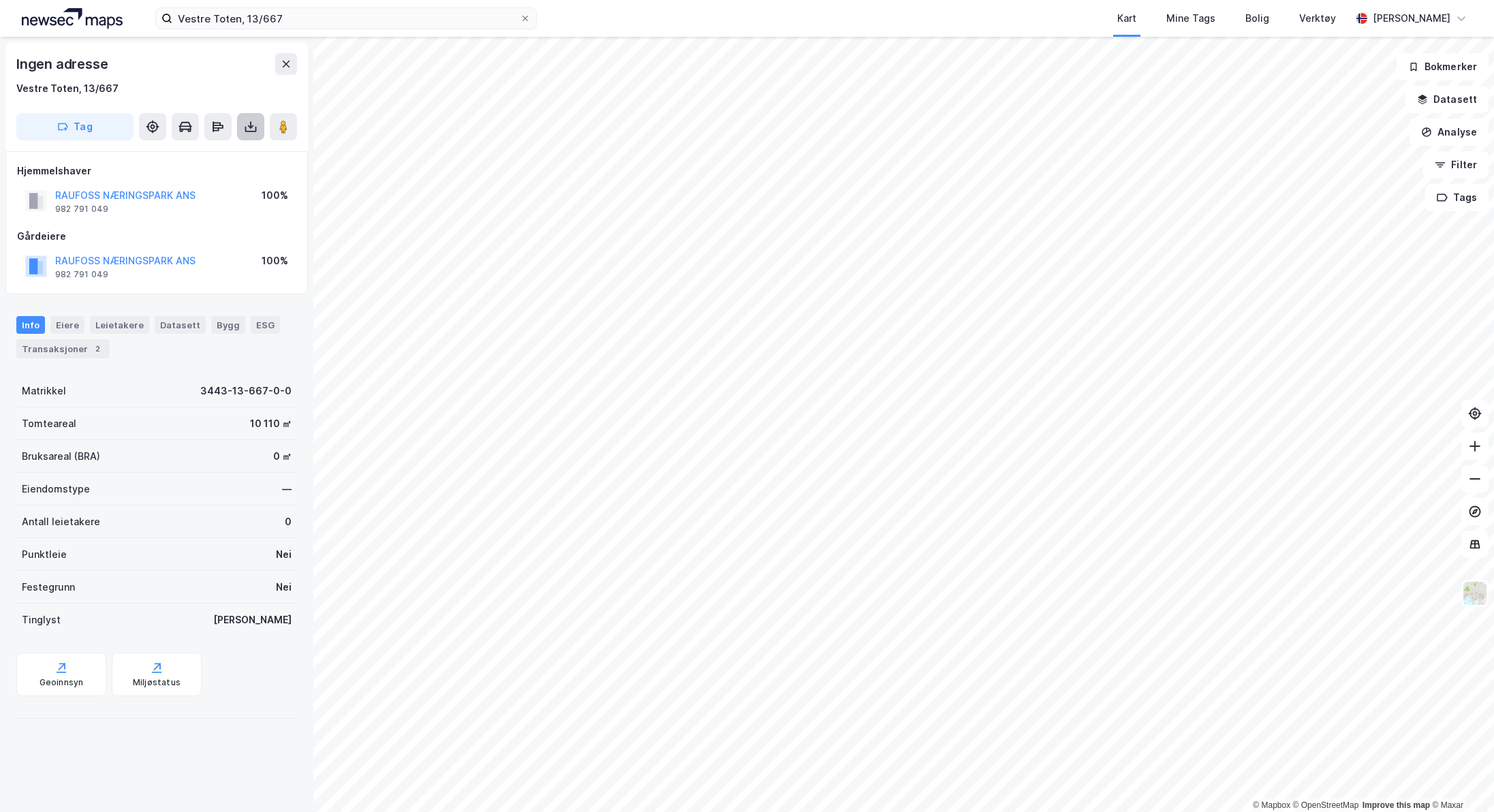
click at [245, 129] on icon at bounding box center [251, 129] width 11 height 6
click at [229, 153] on div "Last ned grunnbok" at bounding box center [191, 153] width 145 height 21
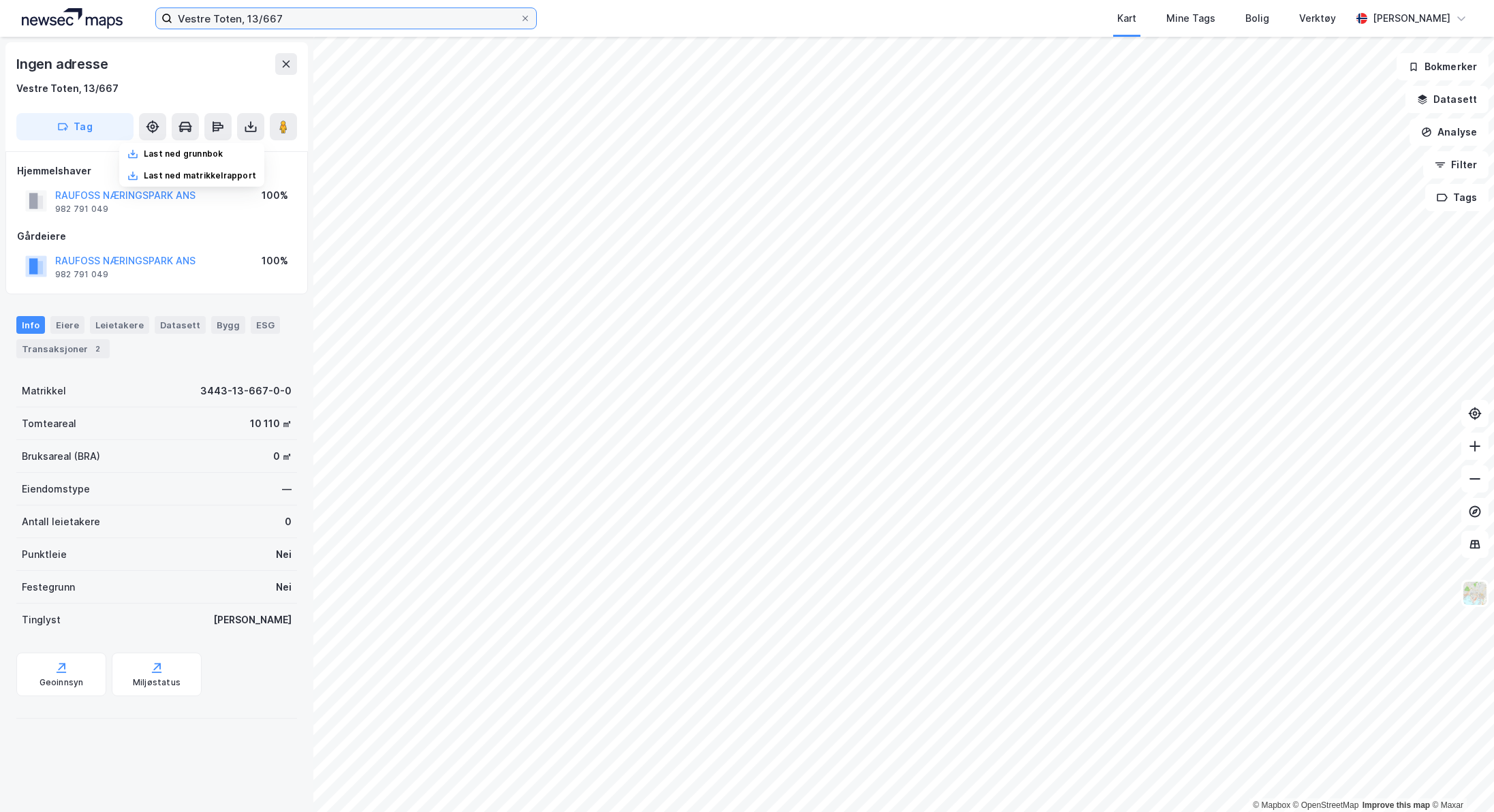
click at [308, 13] on input "Vestre Toten, 13/667" at bounding box center [346, 19] width 347 height 20
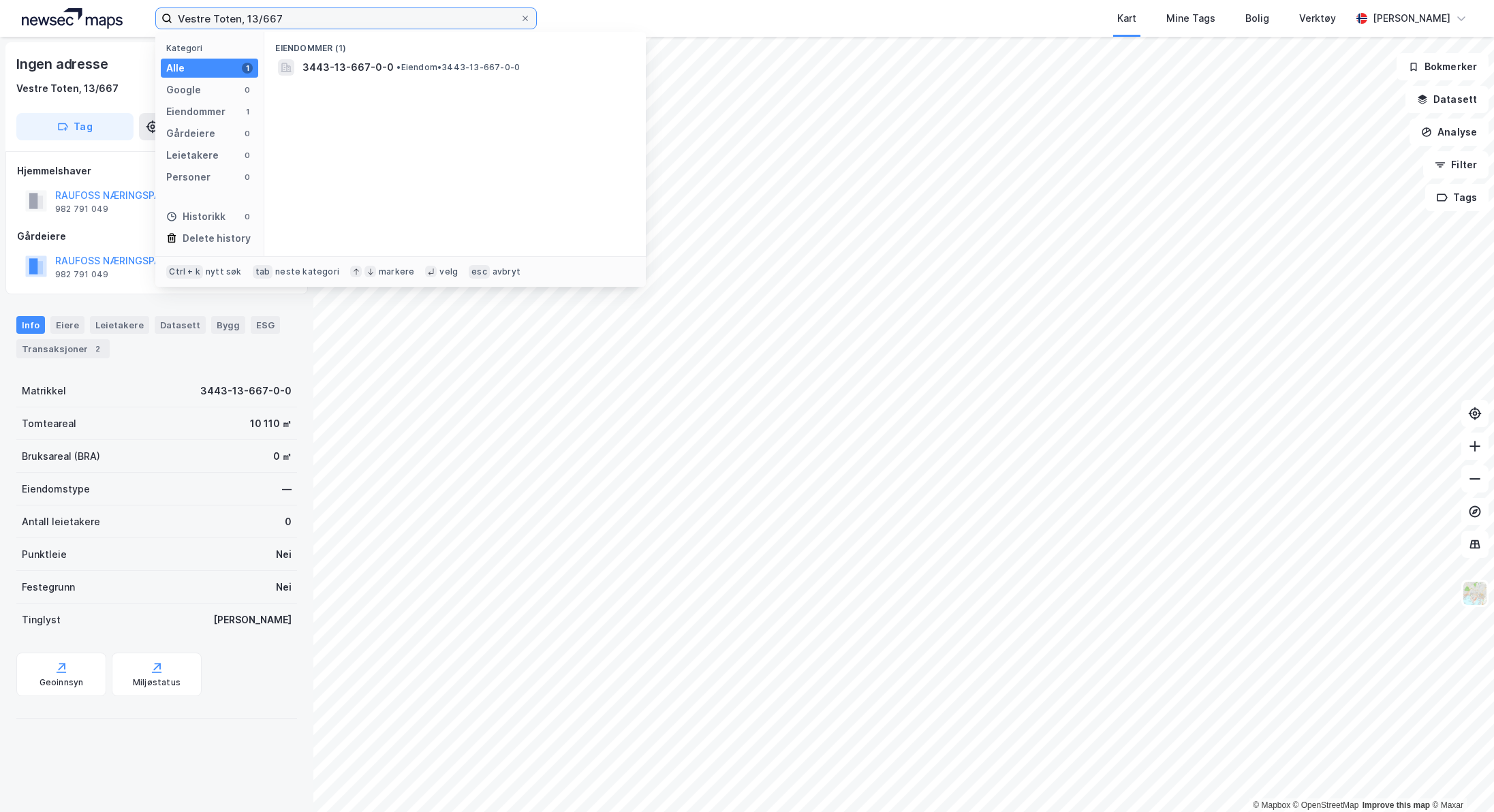
click at [308, 13] on input "Vestre Toten, 13/667" at bounding box center [346, 19] width 347 height 20
type input "Gjøvik, 44/2"
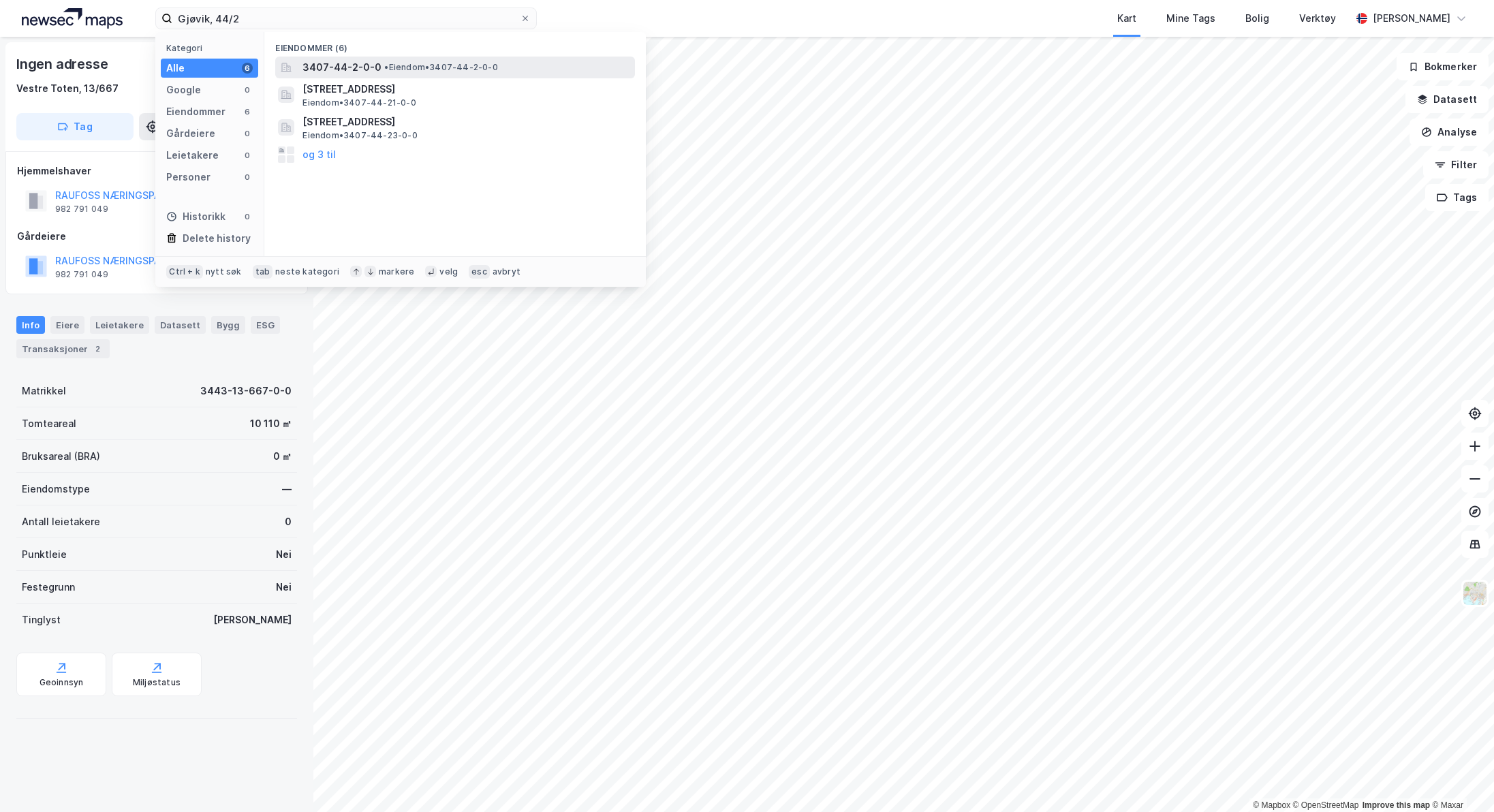
click at [335, 60] on span "3407-44-2-0-0" at bounding box center [341, 68] width 79 height 17
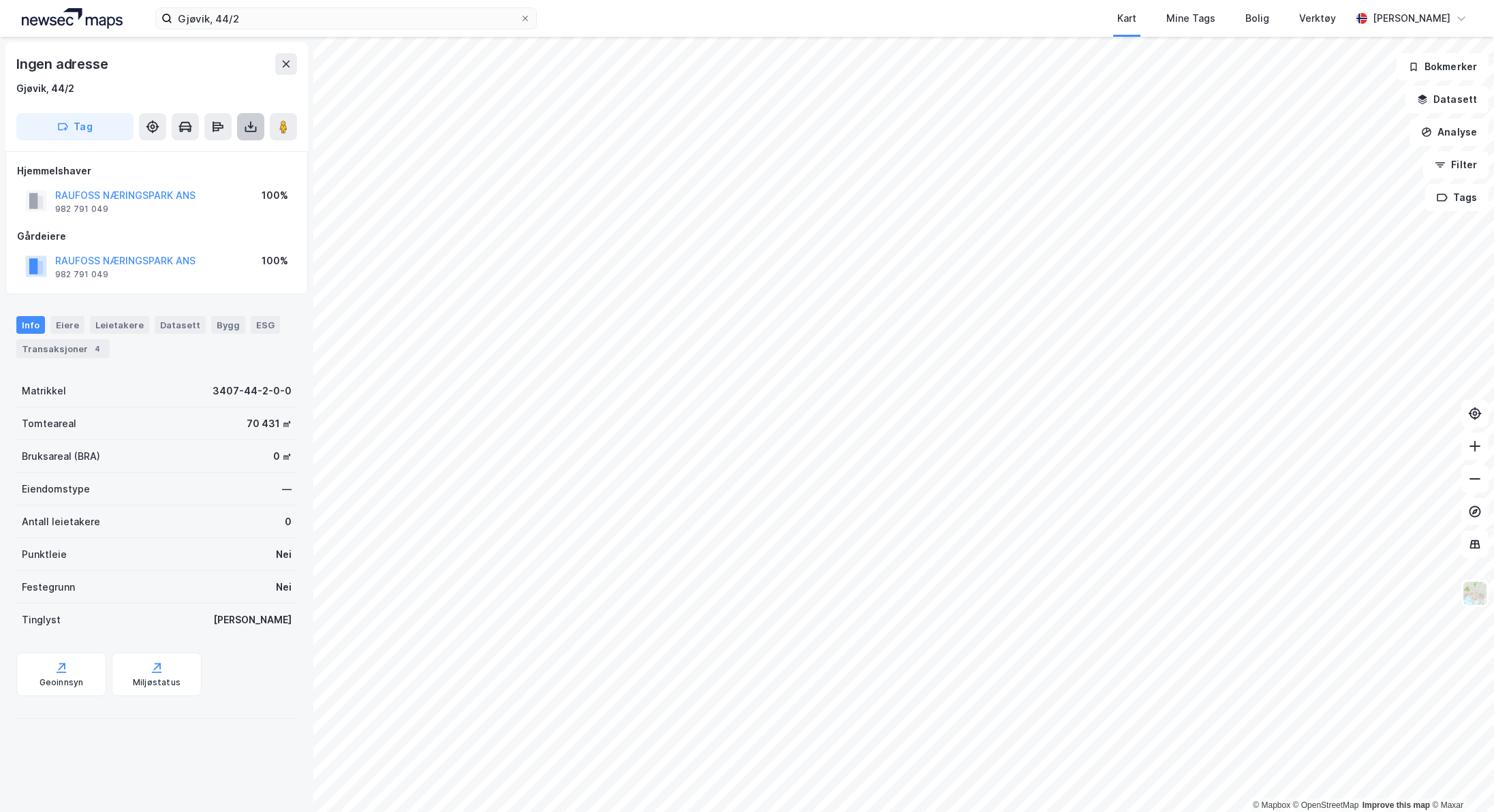
click at [249, 126] on icon at bounding box center [251, 127] width 6 height 4
click at [190, 151] on div "Last ned grunnbok" at bounding box center [183, 154] width 79 height 11
